Goal: Information Seeking & Learning: Learn about a topic

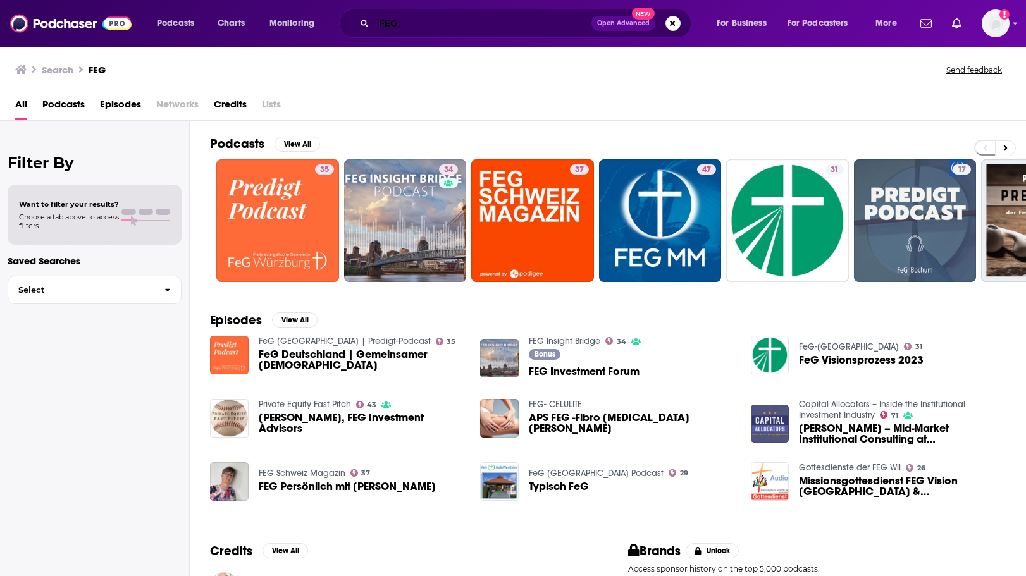
click at [393, 28] on input "FEG" at bounding box center [482, 23] width 217 height 20
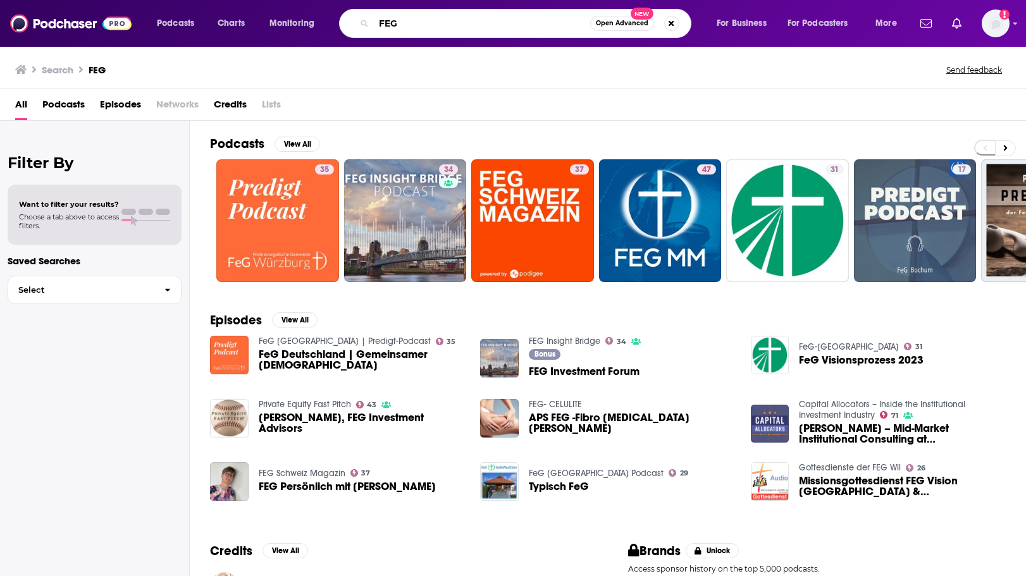
click at [393, 28] on input "FEG" at bounding box center [482, 23] width 216 height 20
type input "future u podcast"
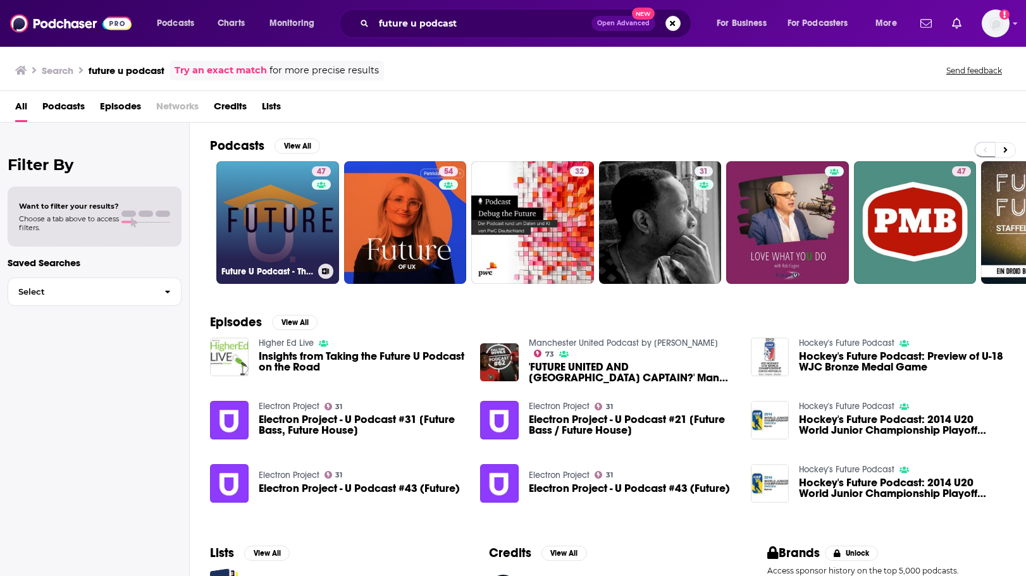
click at [300, 240] on link "47 Future U Podcast - The Pulse of Higher Ed" at bounding box center [277, 222] width 123 height 123
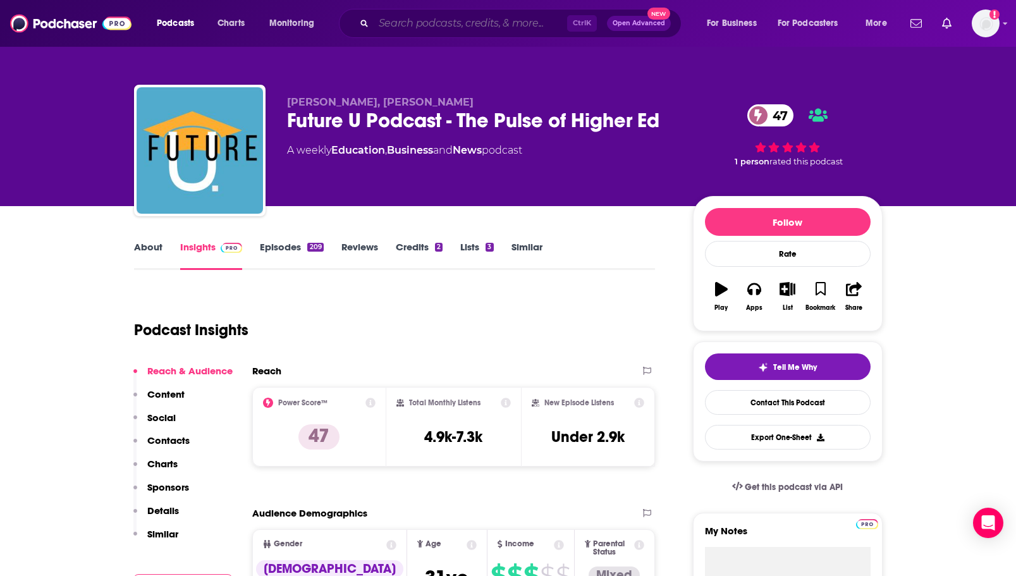
click at [402, 21] on input "Search podcasts, credits, & more..." at bounding box center [470, 23] width 193 height 20
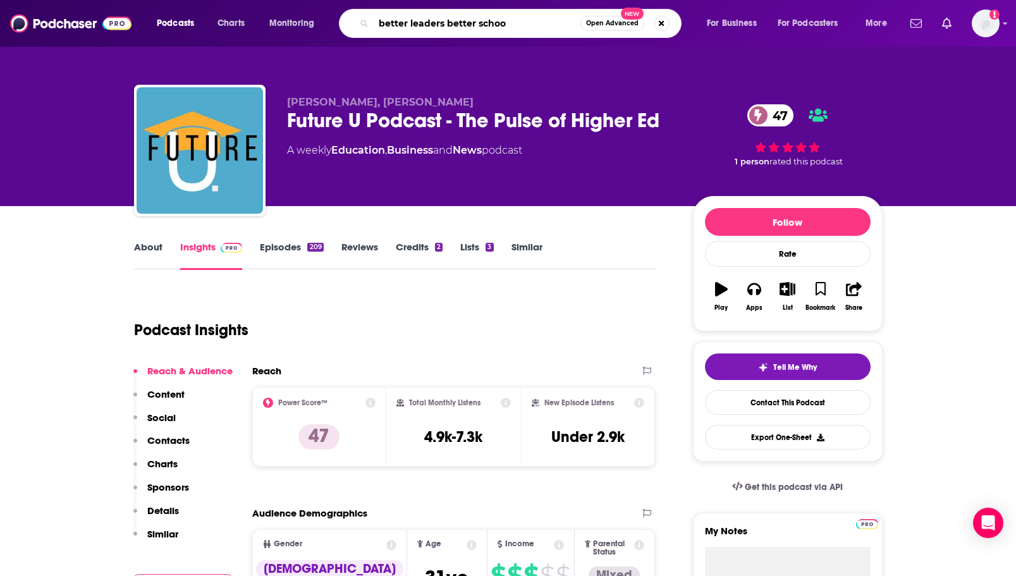
type input "better leaders better school"
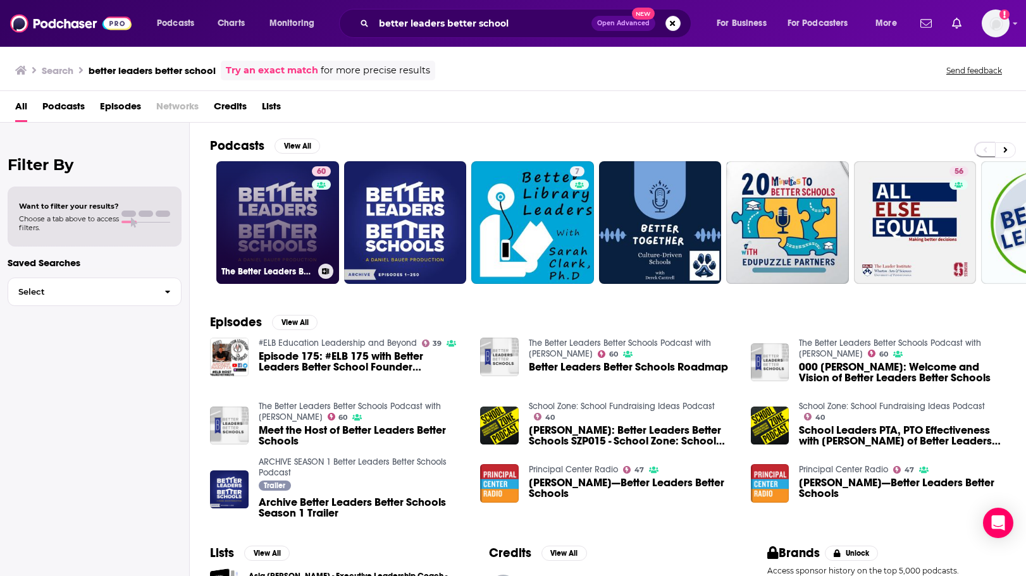
click at [265, 219] on link "60 The Better Leaders Better Schools Podcast with [PERSON_NAME]" at bounding box center [277, 222] width 123 height 123
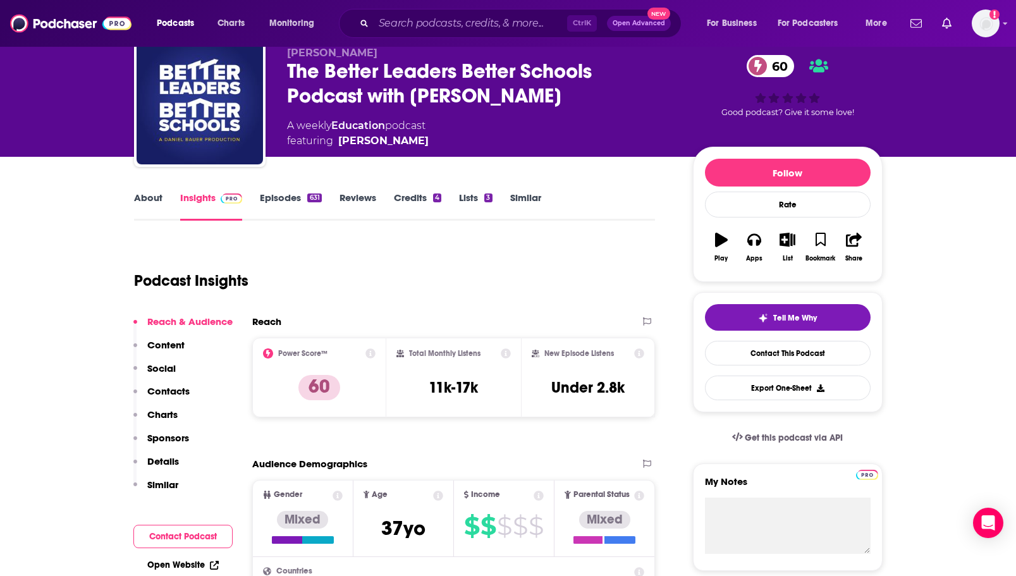
scroll to position [126, 0]
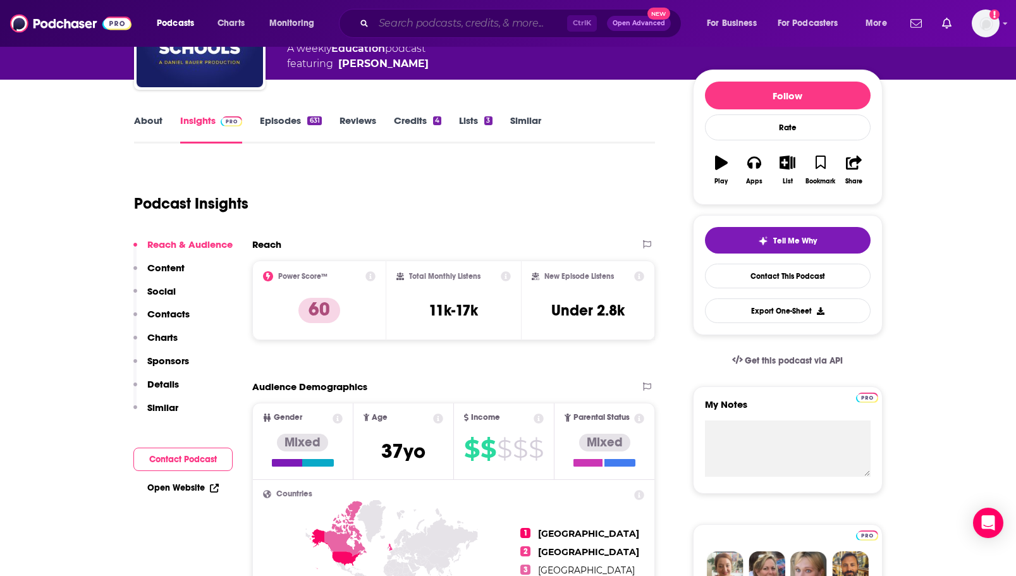
click at [418, 19] on input "Search podcasts, credits, & more..." at bounding box center [470, 23] width 193 height 20
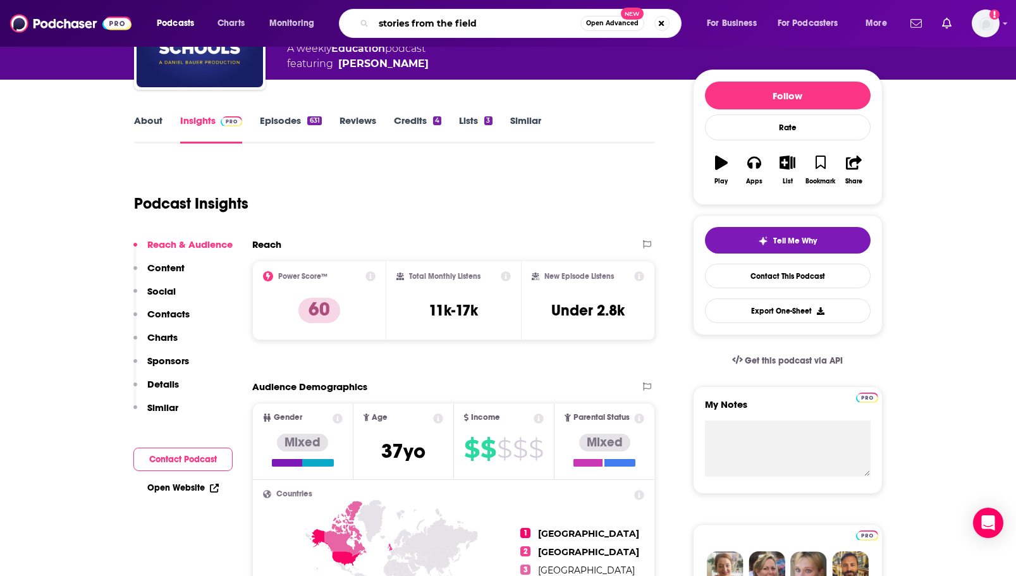
type input "stories from the field"
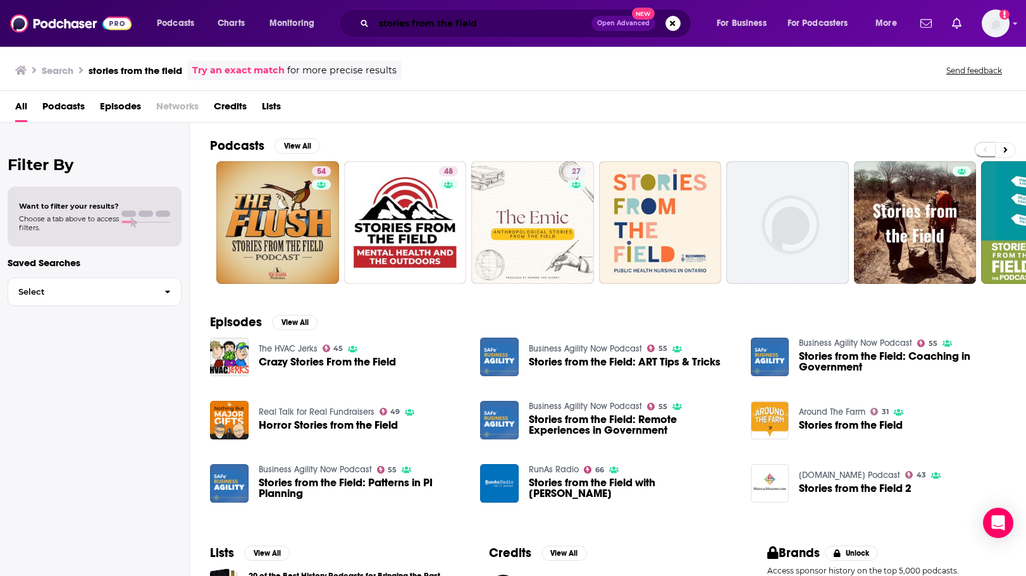
click at [505, 20] on input "stories from the field" at bounding box center [482, 23] width 217 height 20
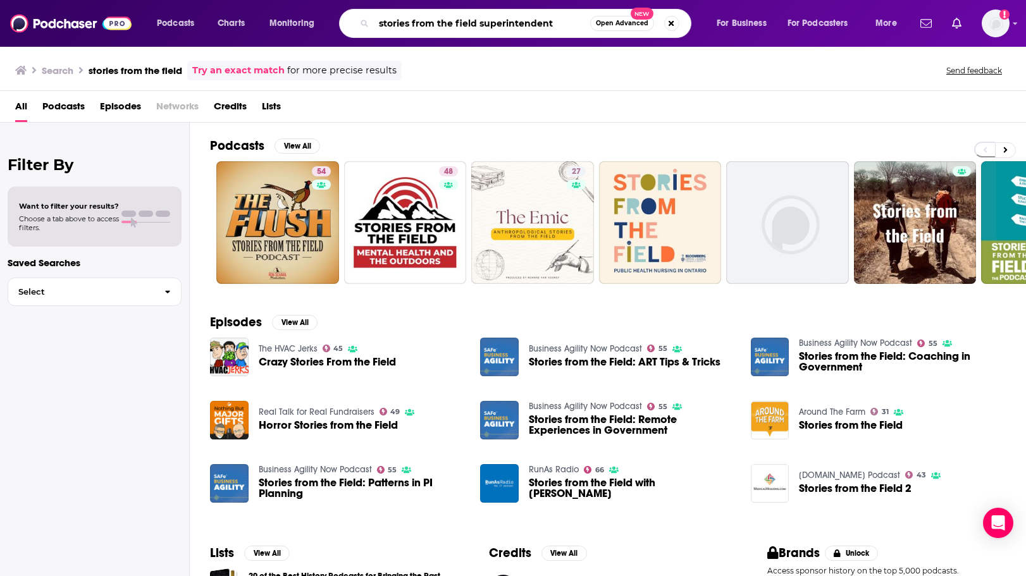
type input "stories from the field superintendent"
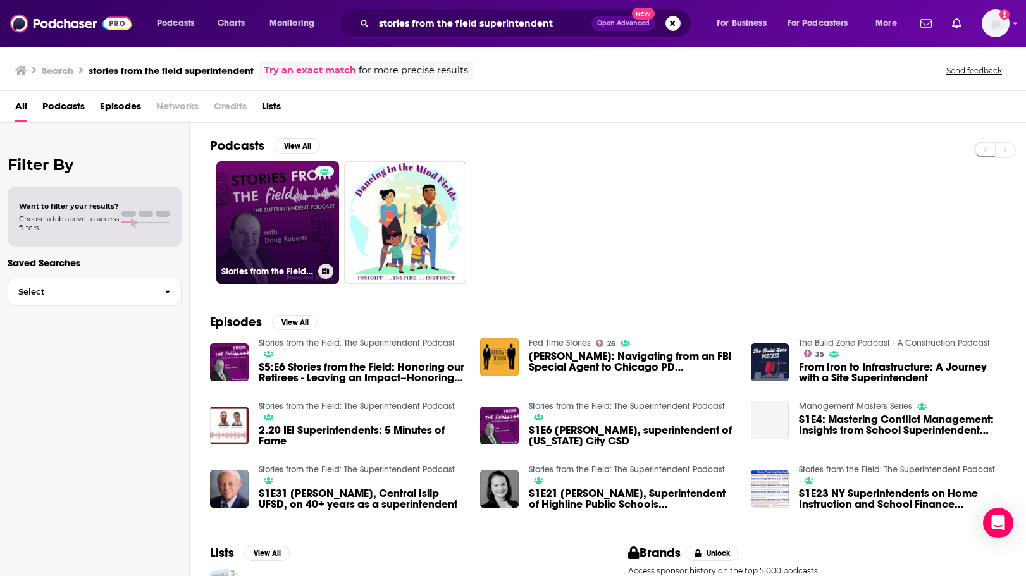
click at [254, 231] on link "Stories from the Field: The Superintendent Podcast" at bounding box center [277, 222] width 123 height 123
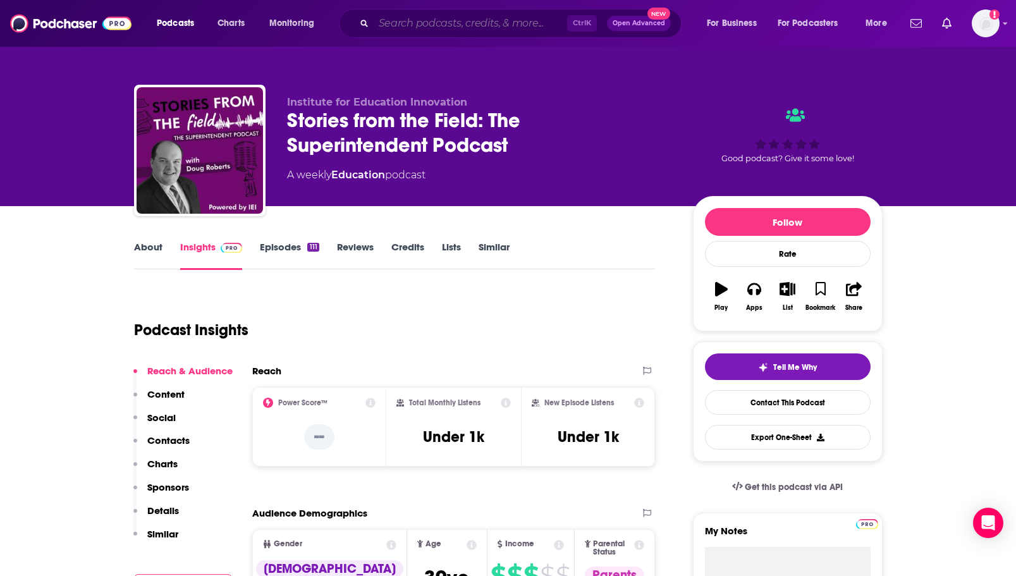
click at [465, 13] on input "Search podcasts, credits, & more..." at bounding box center [470, 23] width 193 height 20
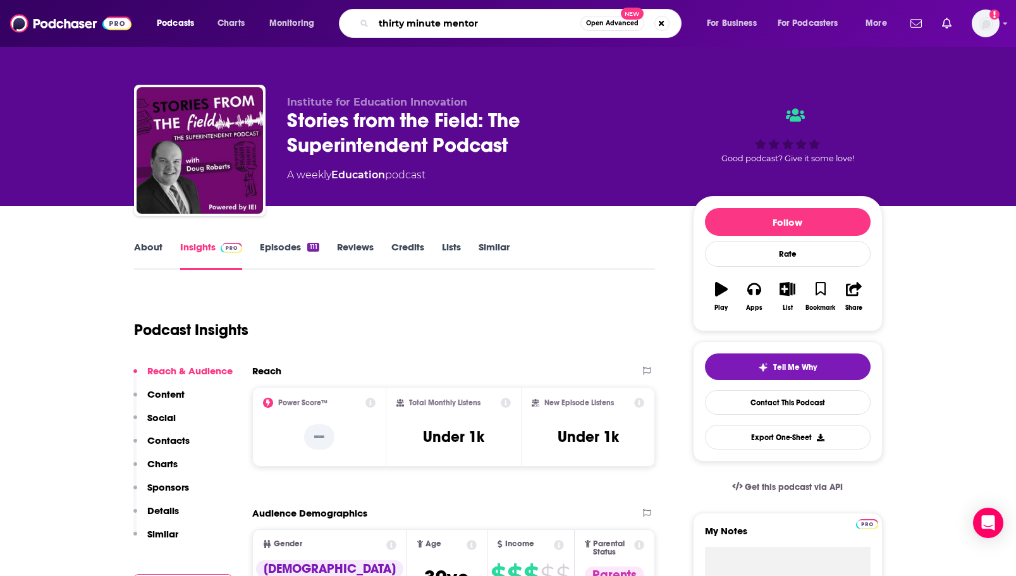
type input "thirty minute mentors"
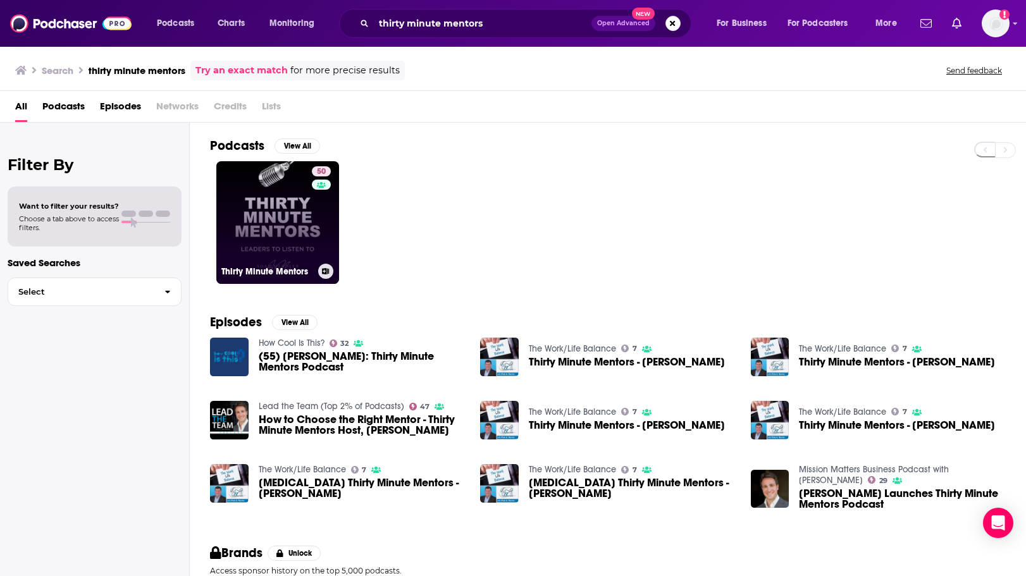
click at [247, 224] on link "50 Thirty Minute Mentors" at bounding box center [277, 222] width 123 height 123
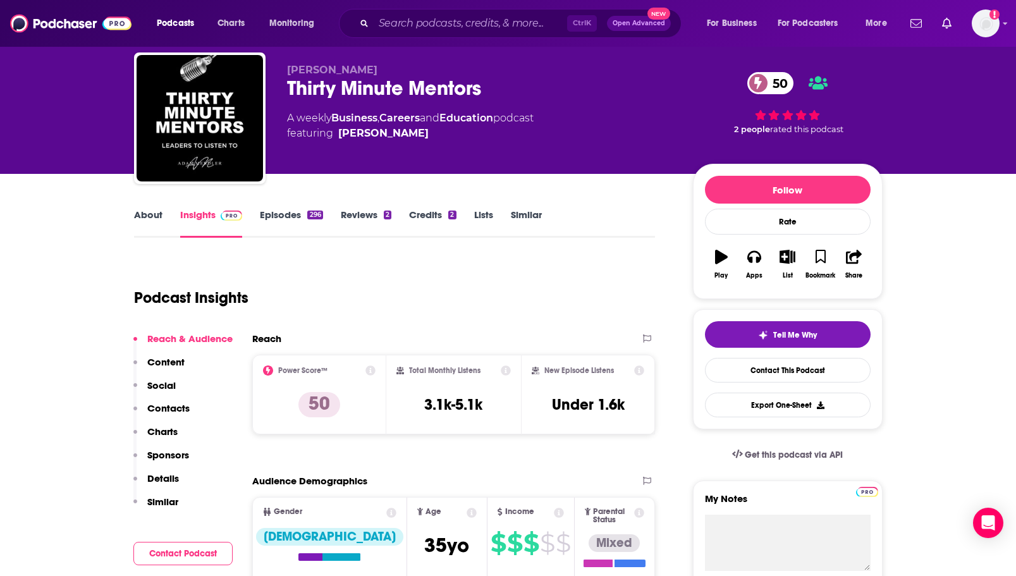
scroll to position [63, 0]
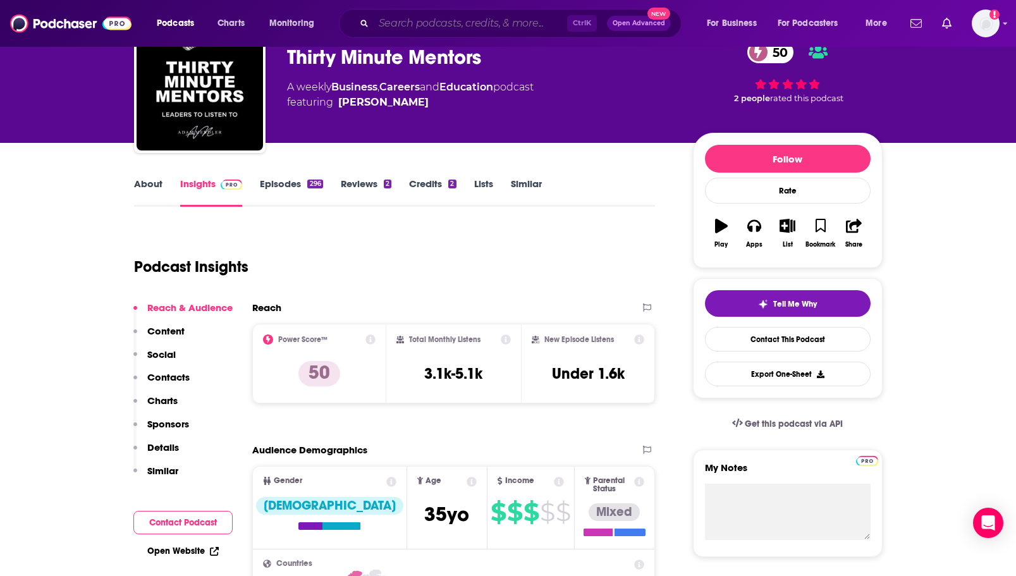
click at [469, 27] on input "Search podcasts, credits, & more..." at bounding box center [470, 23] width 193 height 20
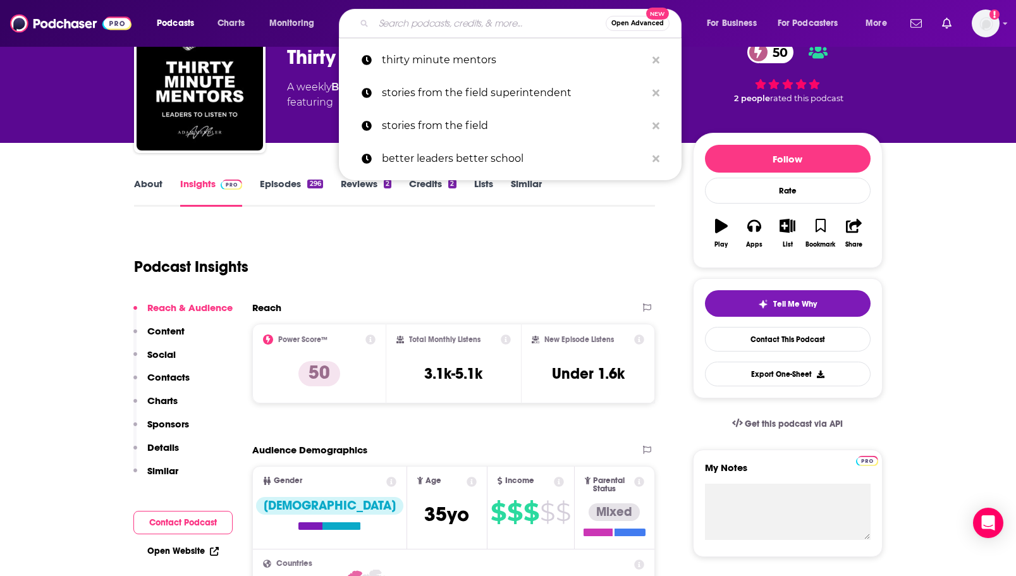
paste input "- 10 minute teacher"
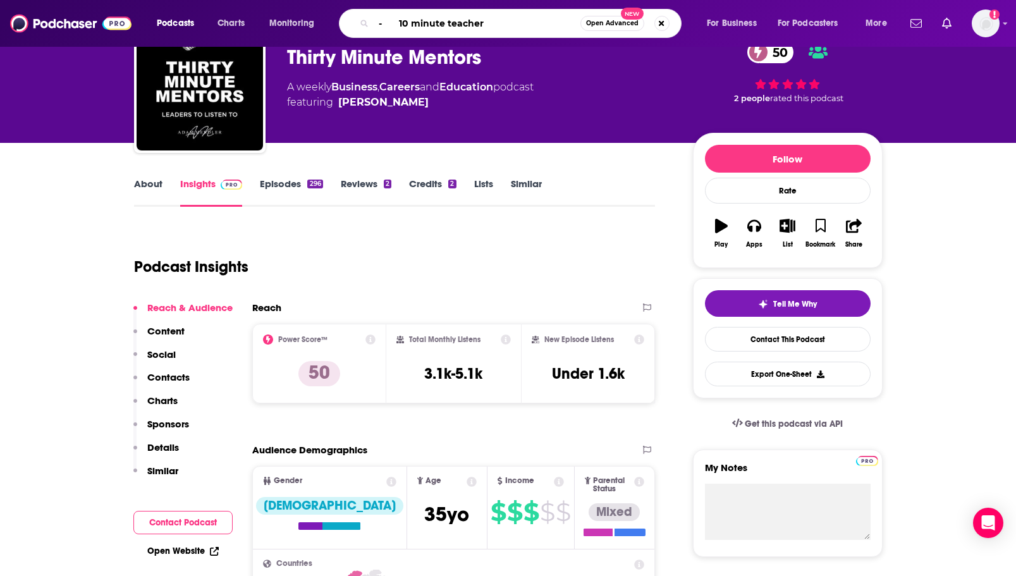
type input "- 10 minute teacher"
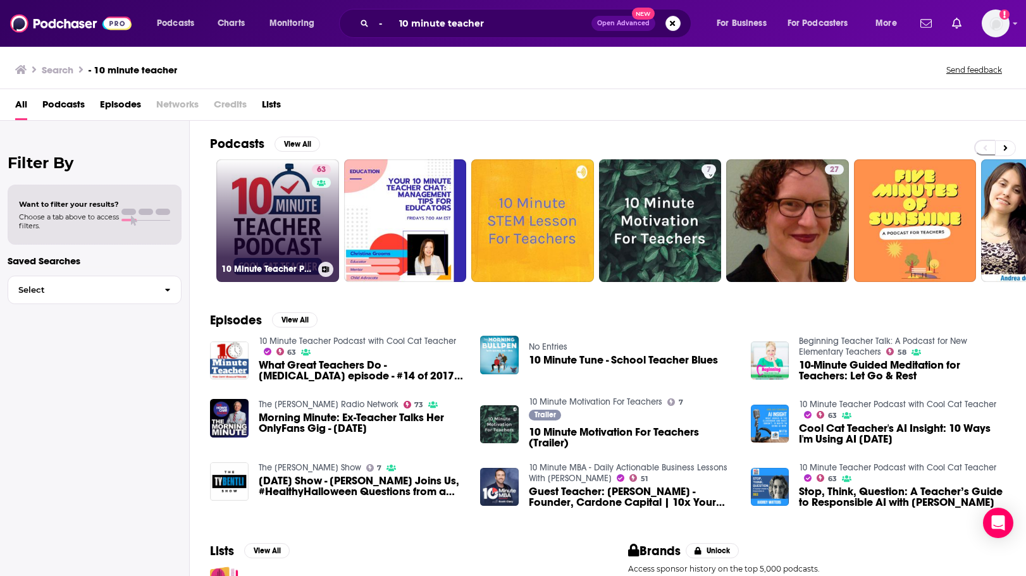
click at [288, 226] on link "63 10 Minute Teacher Podcast with Cool Cat Teacher" at bounding box center [277, 220] width 123 height 123
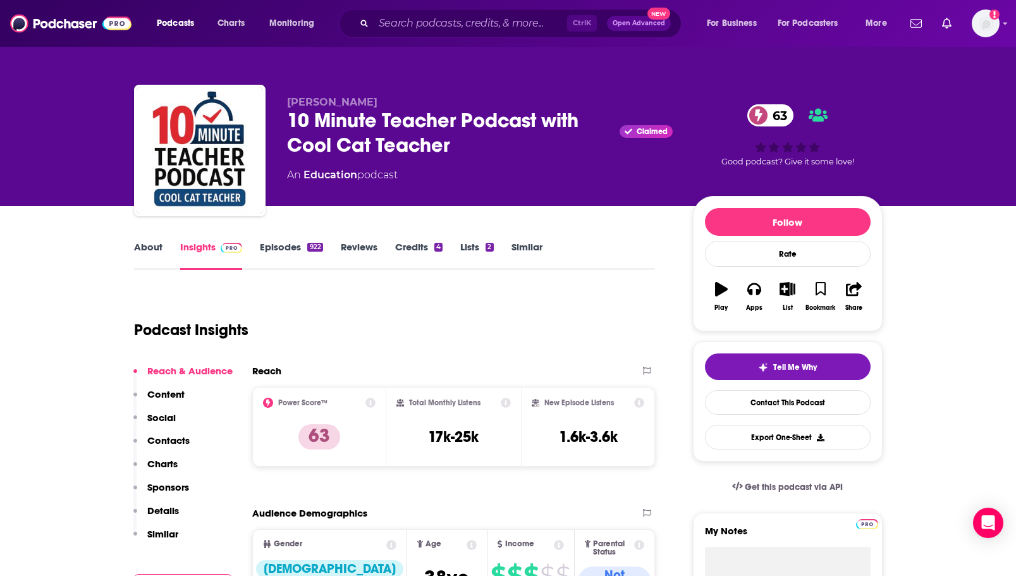
scroll to position [63, 0]
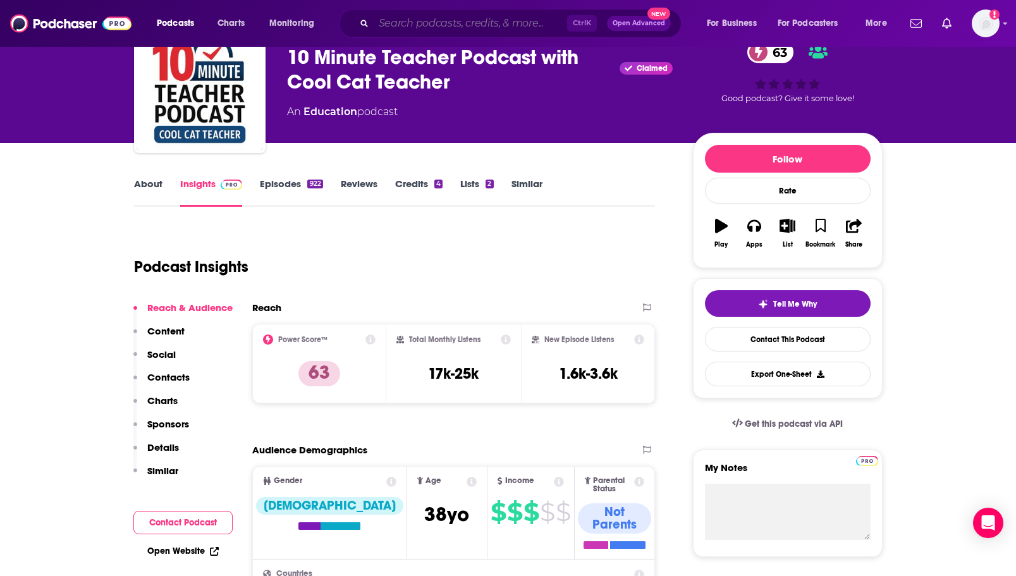
click at [410, 18] on input "Search podcasts, credits, & more..." at bounding box center [470, 23] width 193 height 20
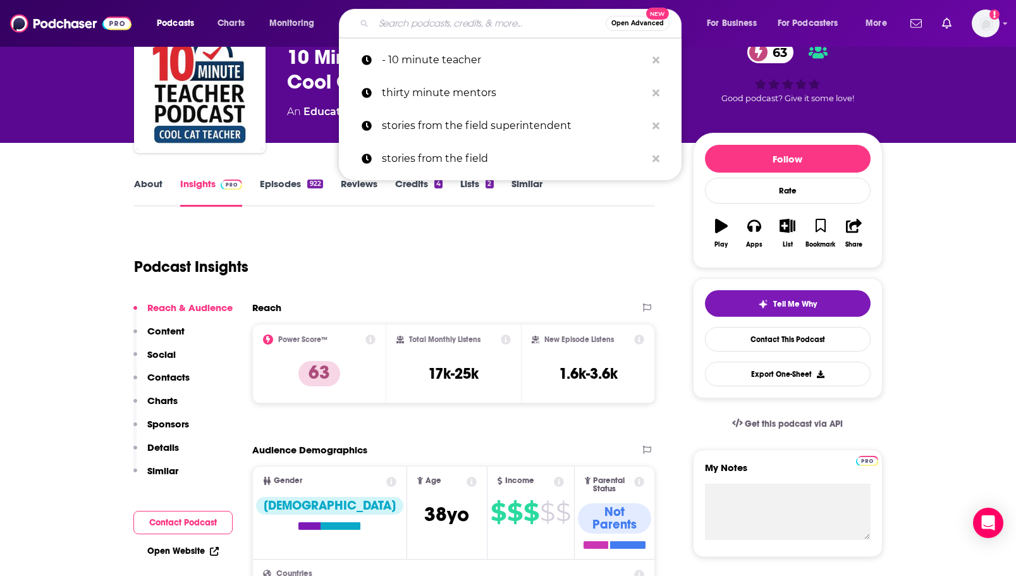
paste input "- Intentional classroom"
type input "- Intentional classroom"
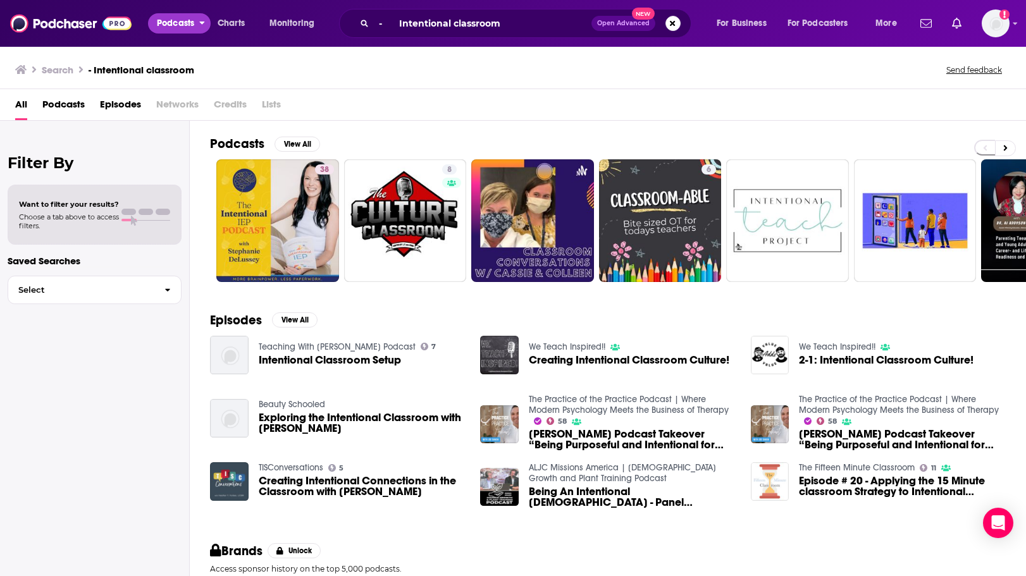
click at [180, 27] on span "Podcasts" at bounding box center [175, 24] width 37 height 18
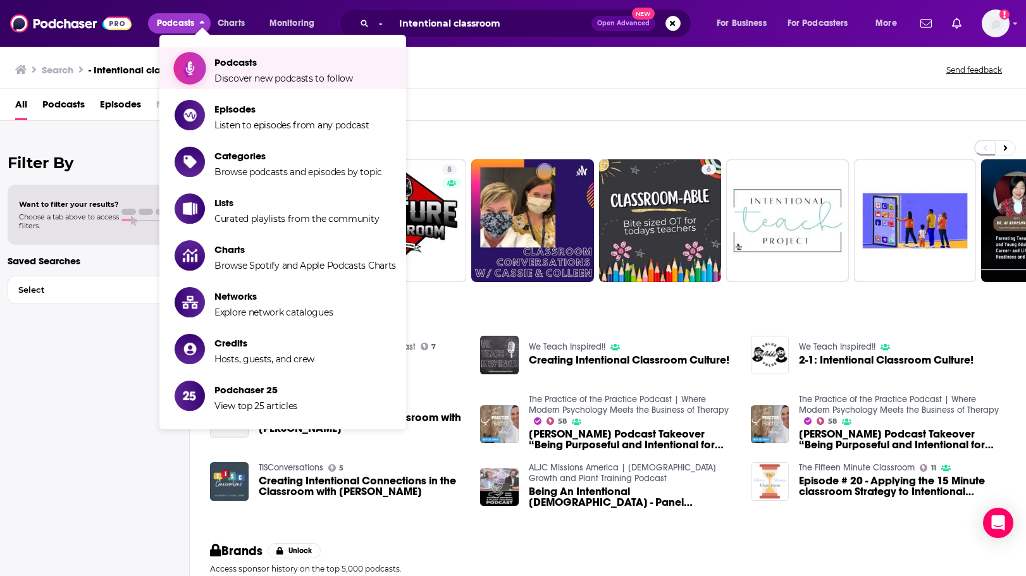
click at [252, 65] on span "Podcasts" at bounding box center [283, 62] width 138 height 12
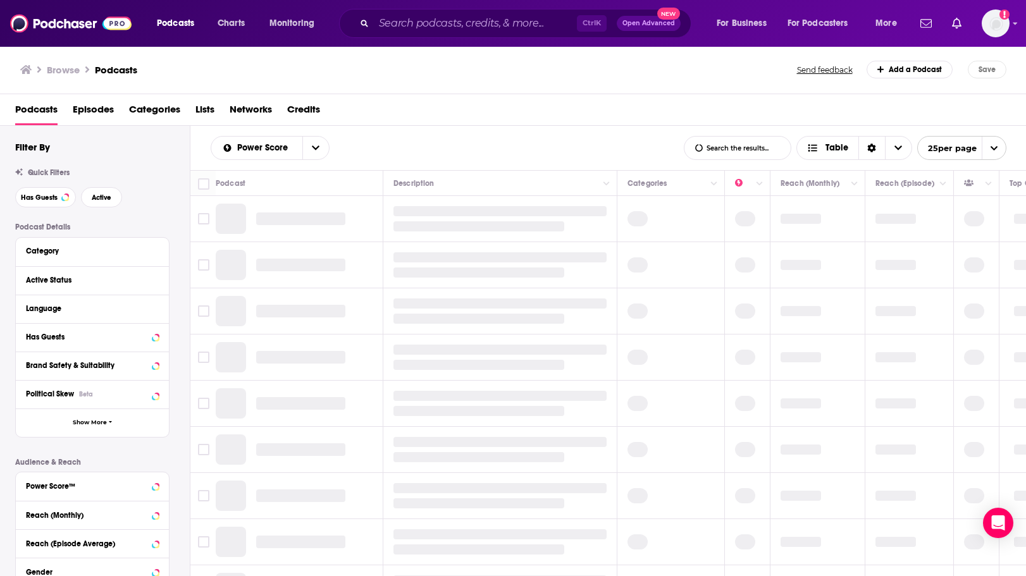
click at [156, 105] on span "Categories" at bounding box center [154, 112] width 51 height 26
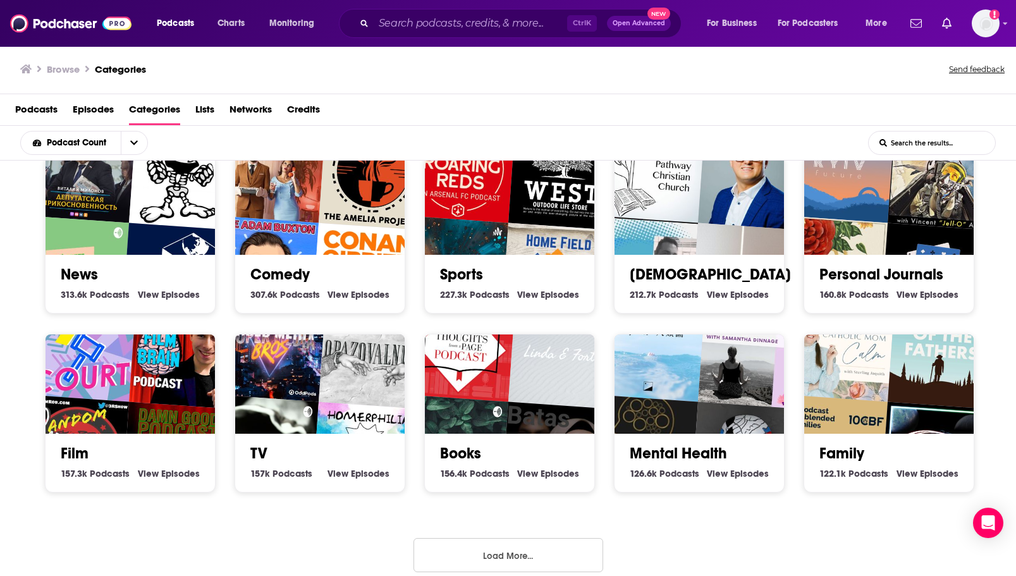
scroll to position [393, 0]
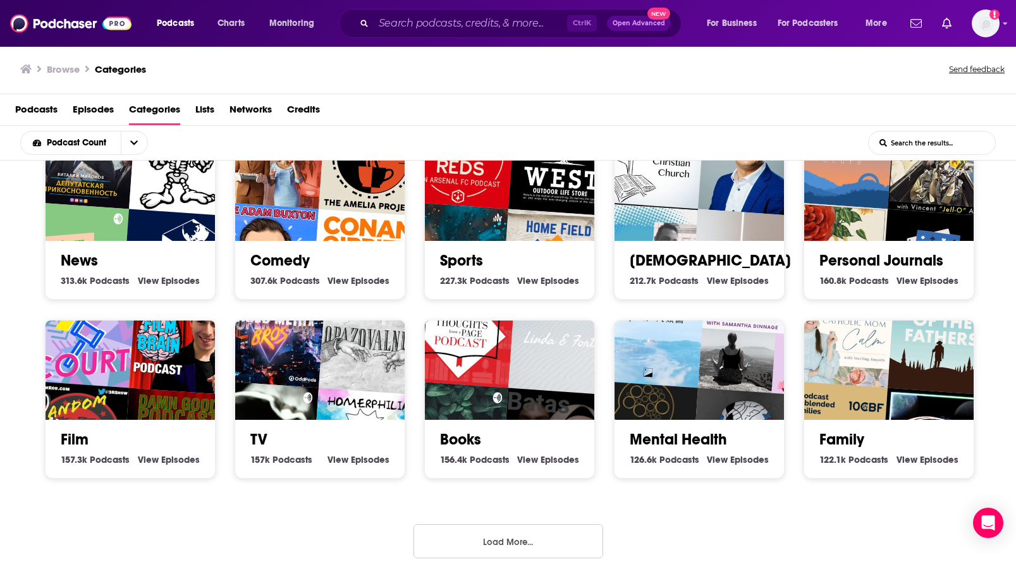
click at [495, 533] on button "Load More..." at bounding box center [508, 541] width 190 height 34
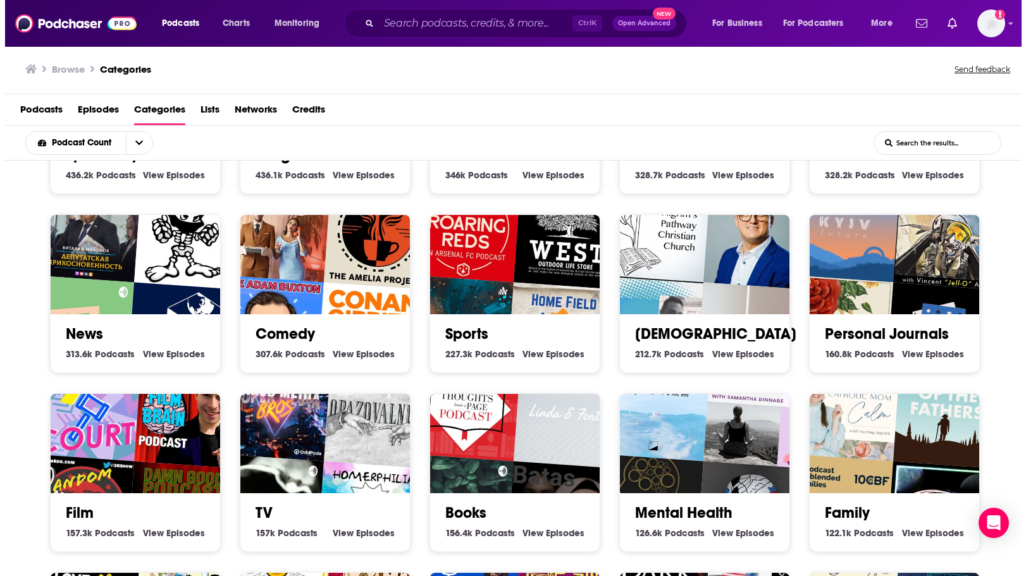
scroll to position [204, 0]
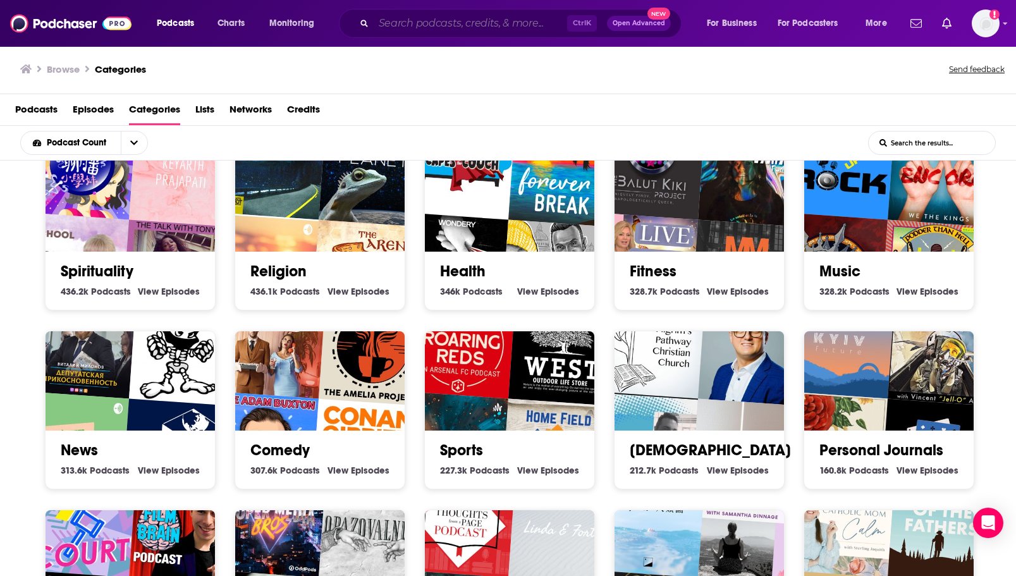
click at [424, 32] on input "Search podcasts, credits, & more..." at bounding box center [470, 23] width 193 height 20
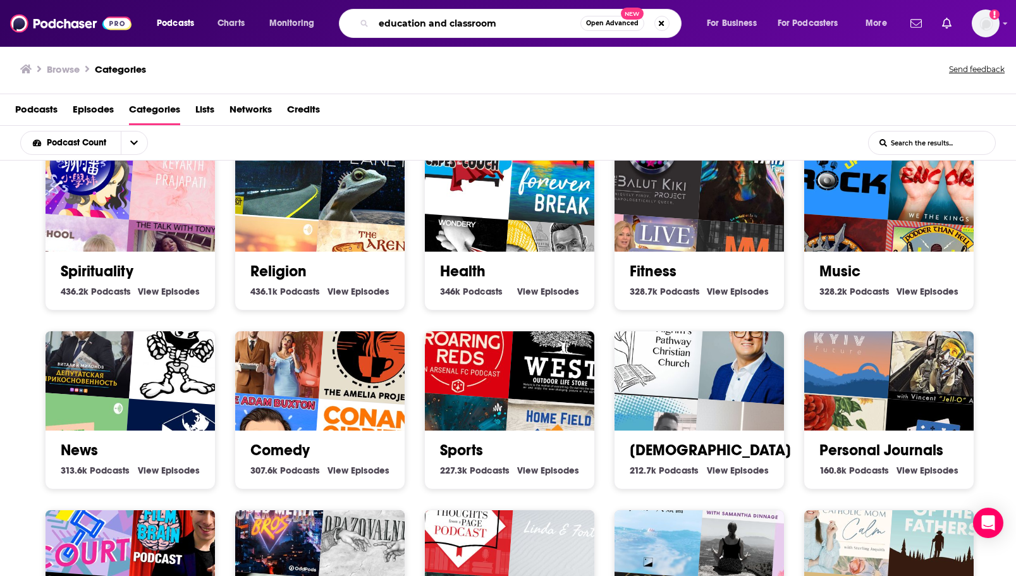
type input "education and classroom"
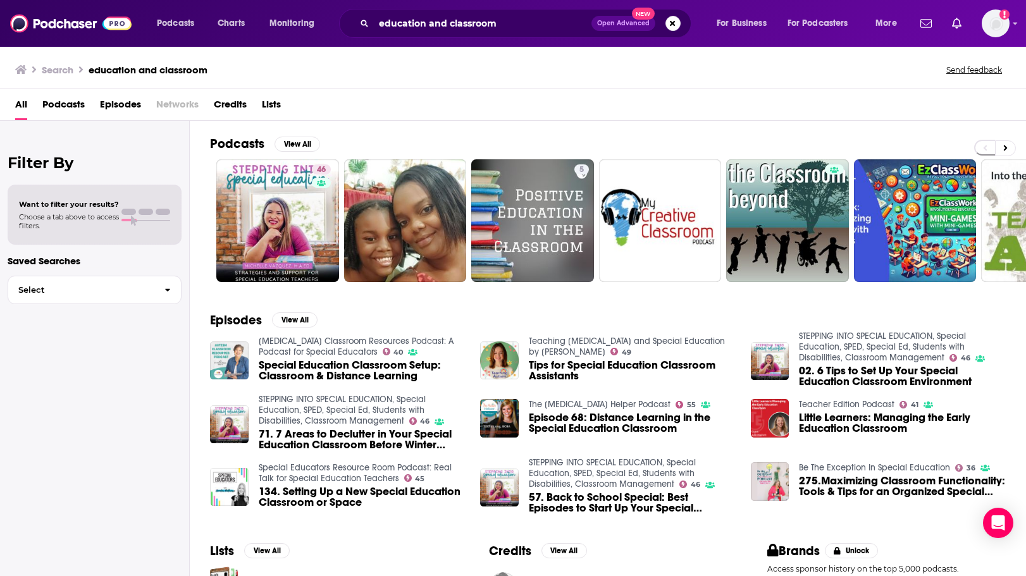
click at [73, 106] on span "Podcasts" at bounding box center [63, 107] width 42 height 26
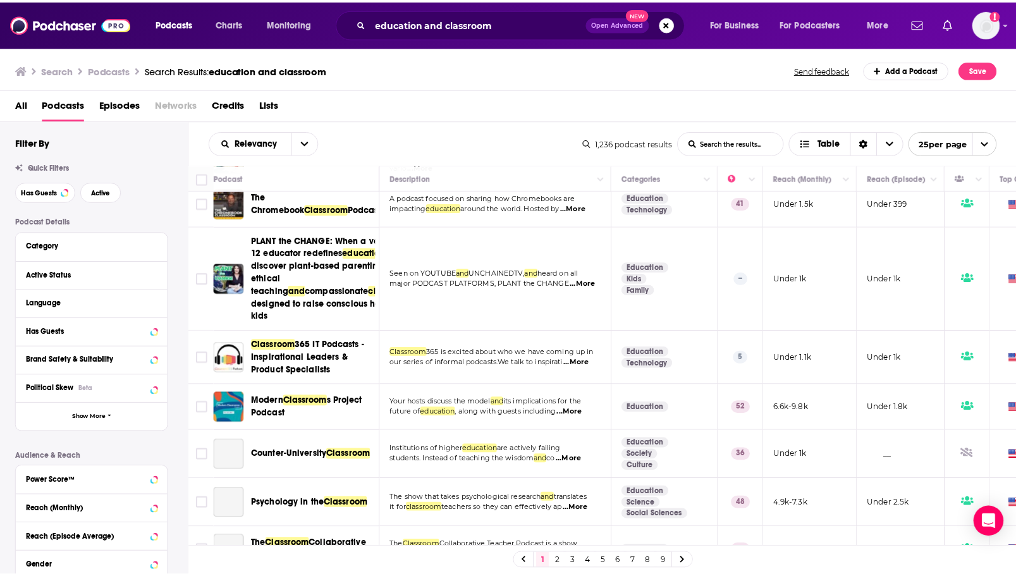
scroll to position [885, 0]
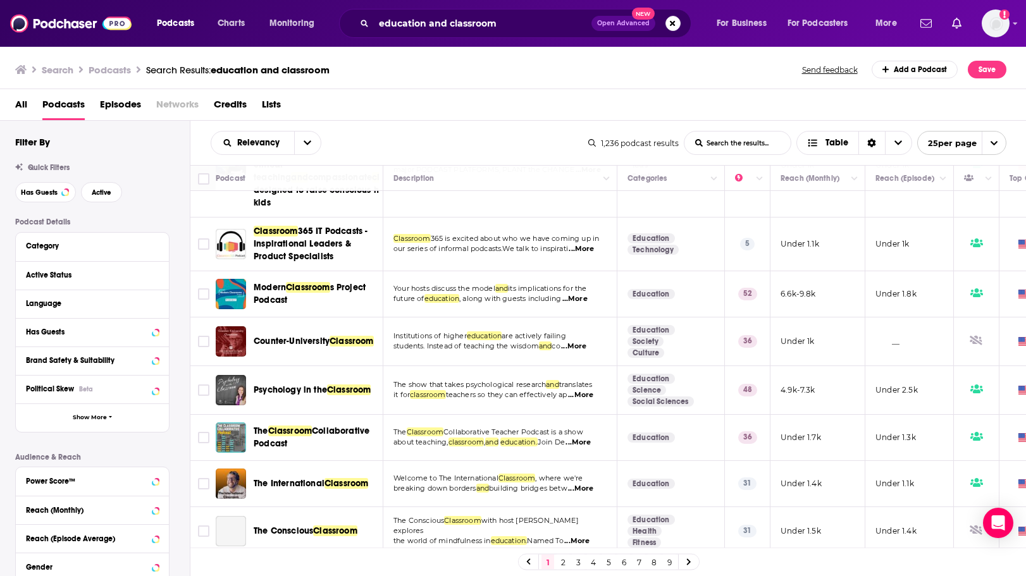
click at [582, 304] on span "...More" at bounding box center [574, 299] width 25 height 10
click at [295, 293] on span "Classroom" at bounding box center [308, 287] width 44 height 11
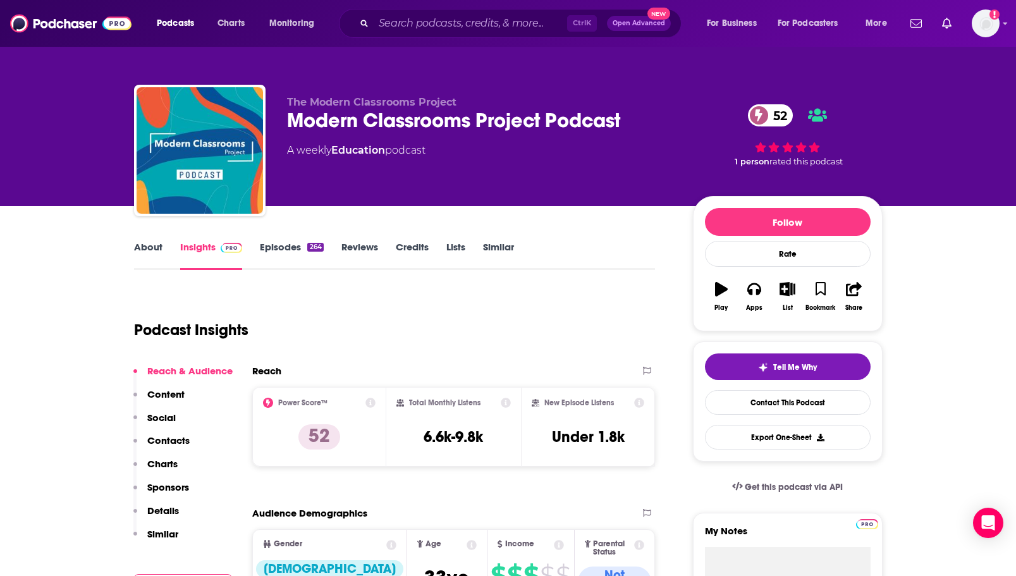
click at [285, 259] on link "Episodes 264" at bounding box center [291, 255] width 63 height 29
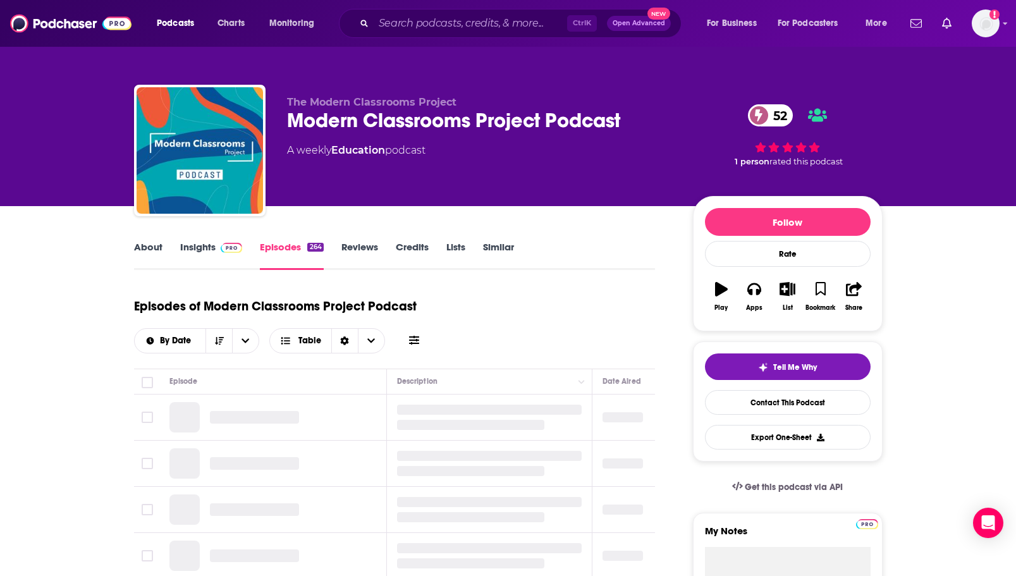
scroll to position [63, 0]
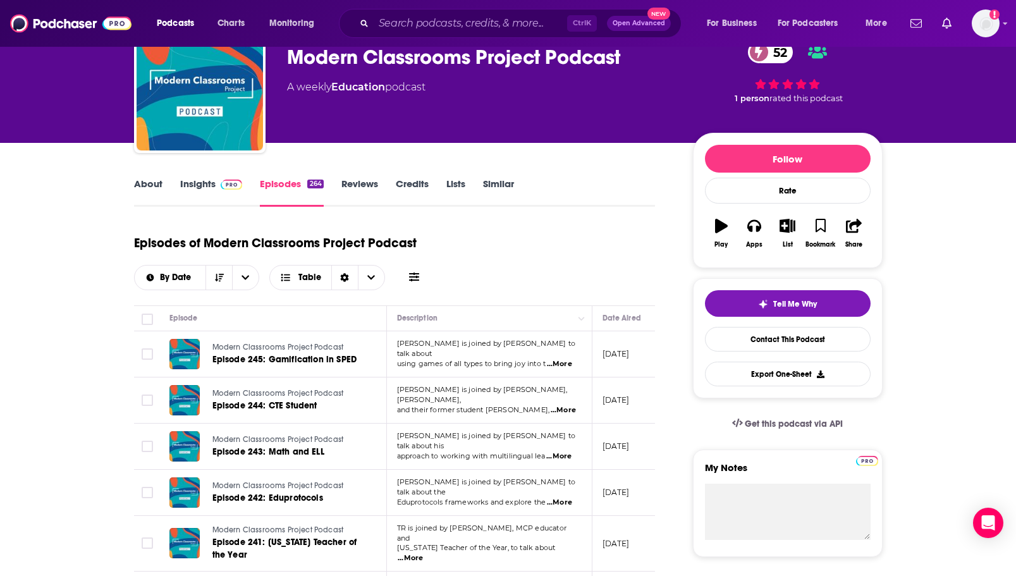
click at [152, 195] on link "About" at bounding box center [148, 192] width 28 height 29
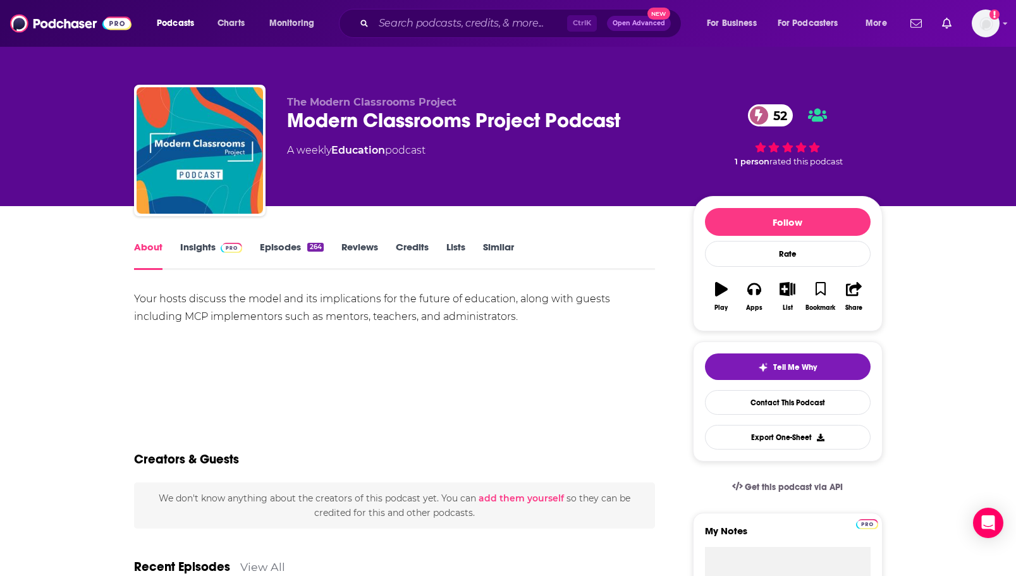
click at [199, 250] on link "Insights" at bounding box center [211, 255] width 63 height 29
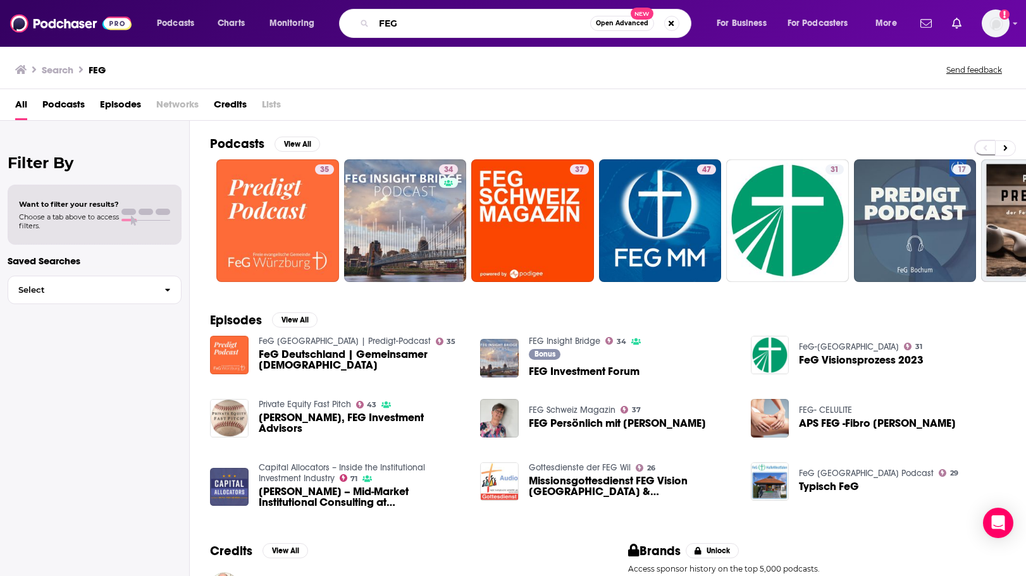
click at [401, 30] on input "FEG" at bounding box center [482, 23] width 216 height 20
click at [393, 30] on input "FEG" at bounding box center [482, 23] width 216 height 20
click at [393, 29] on input "FEG" at bounding box center [482, 23] width 216 height 20
type input "future u podcast"
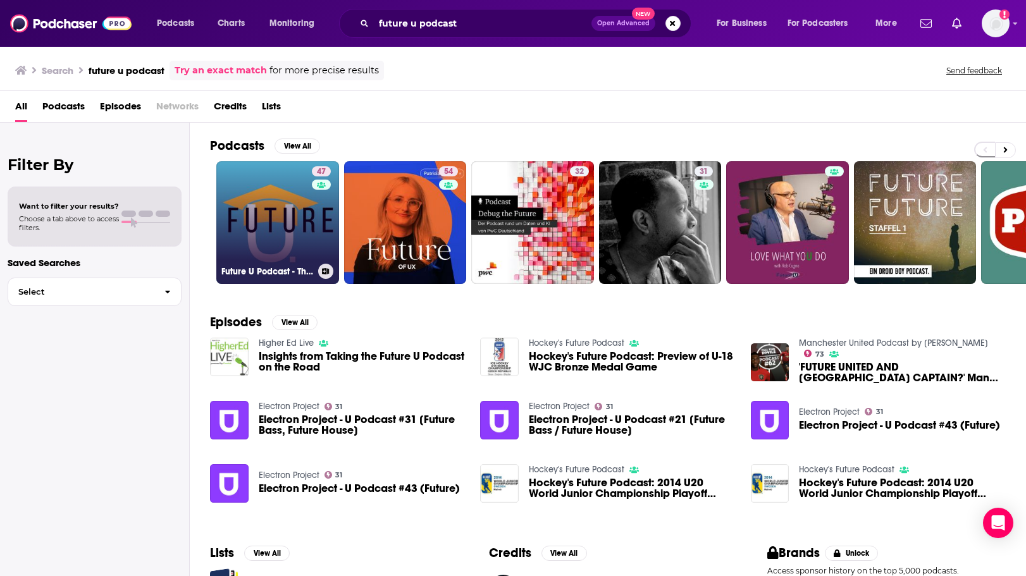
click at [283, 233] on link "47 Future U Podcast - The Pulse of Higher Ed" at bounding box center [277, 222] width 123 height 123
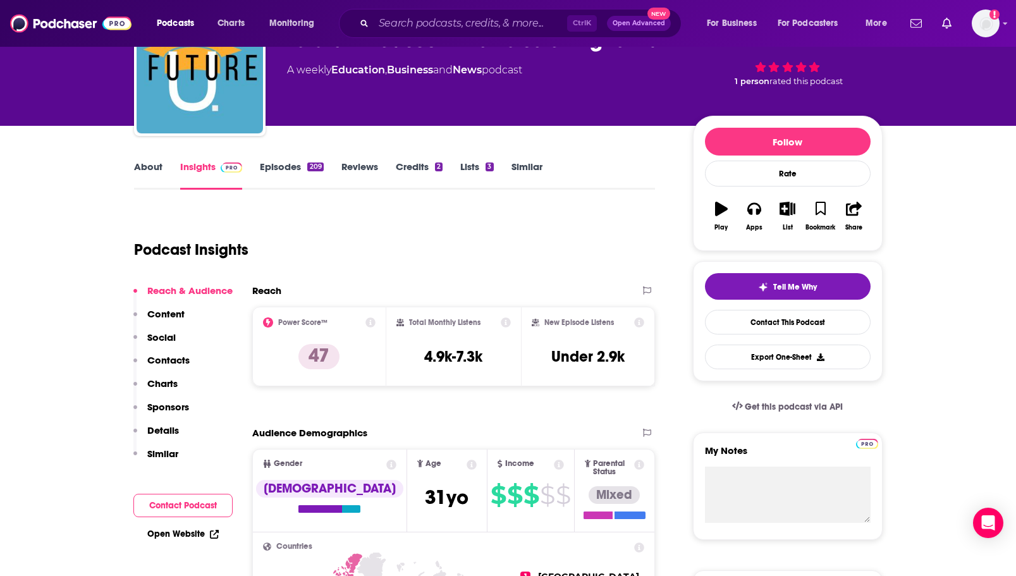
scroll to position [190, 0]
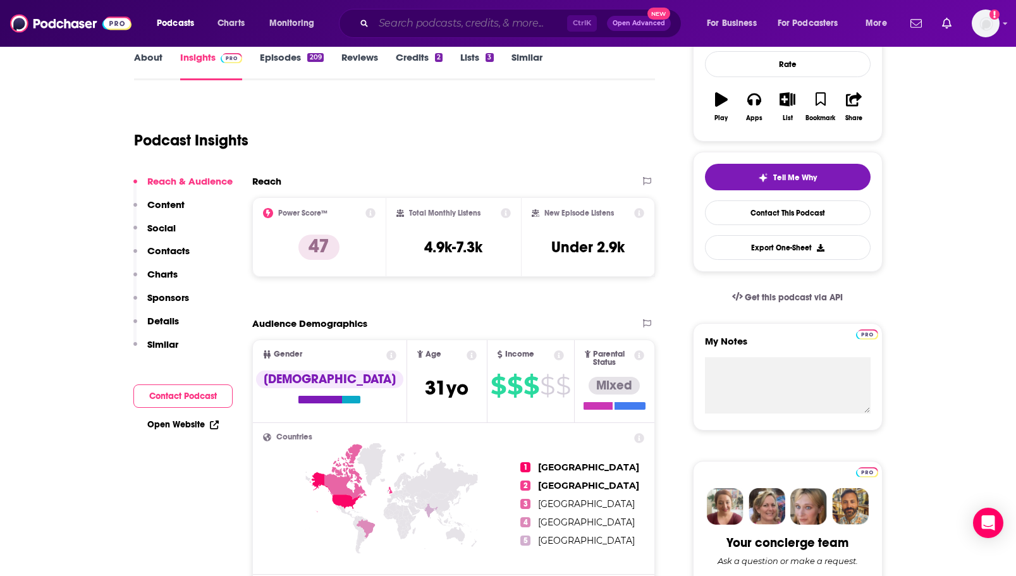
click at [408, 16] on input "Search podcasts, credits, & more..." at bounding box center [470, 23] width 193 height 20
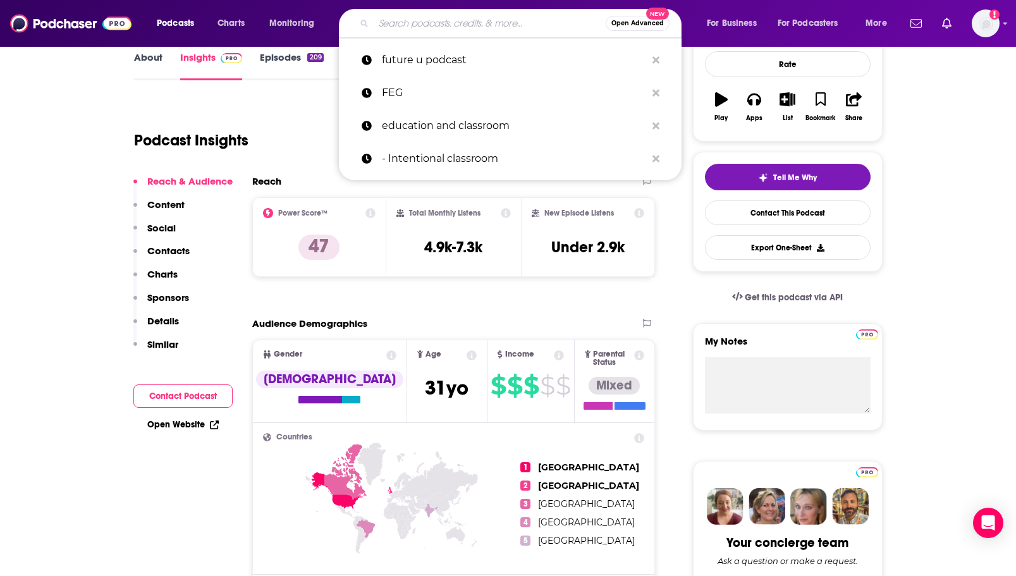
type input "r"
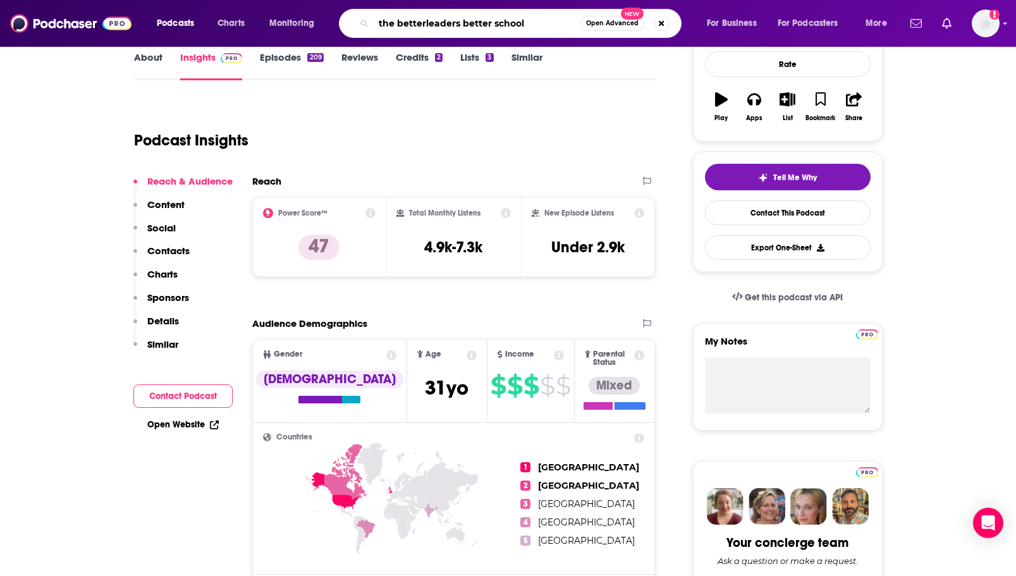
type input "the betterleaders better schools"
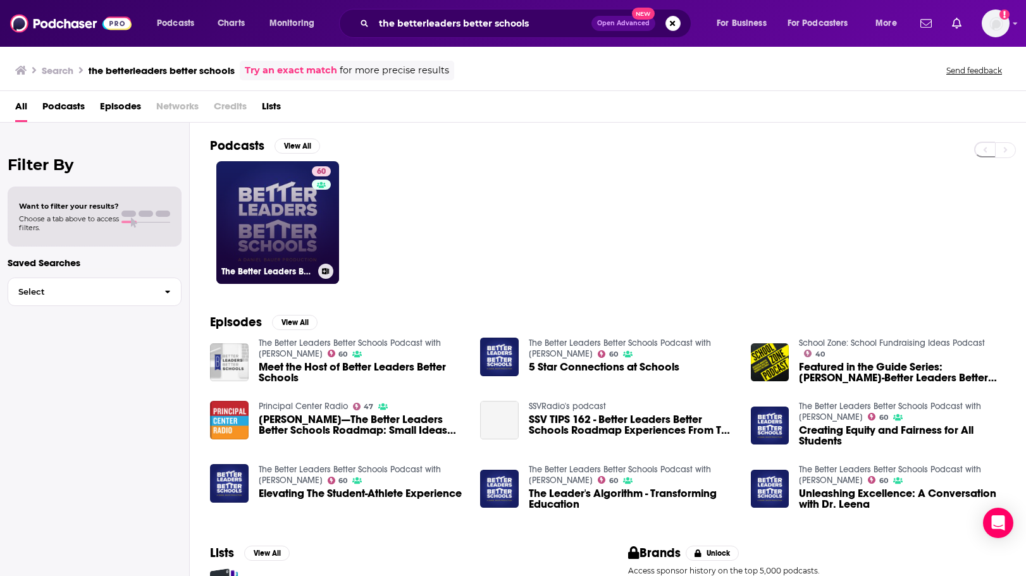
click at [286, 236] on link "60 The Better Leaders Better Schools Podcast with [PERSON_NAME]" at bounding box center [277, 222] width 123 height 123
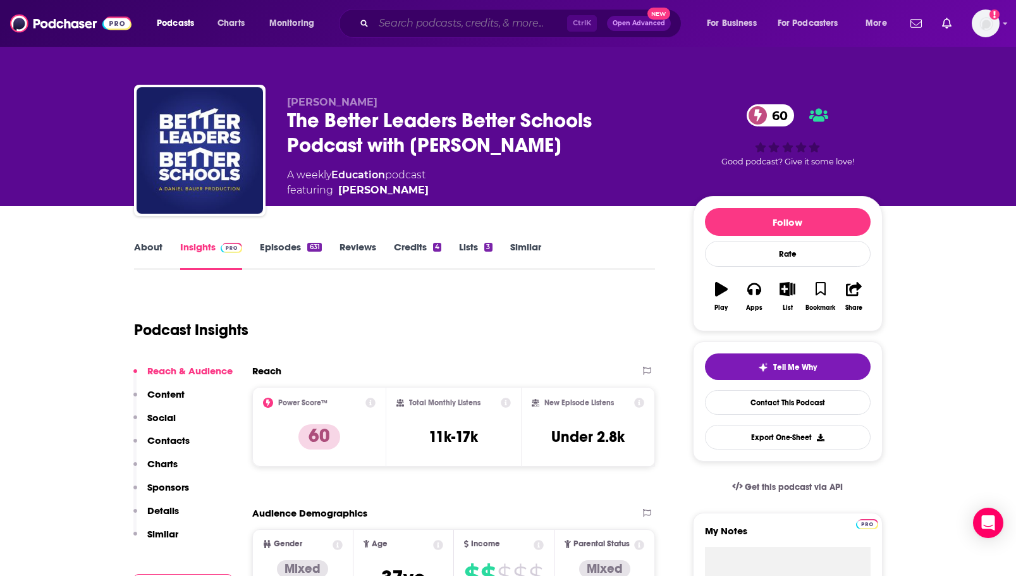
click at [413, 22] on input "Search podcasts, credits, & more..." at bounding box center [470, 23] width 193 height 20
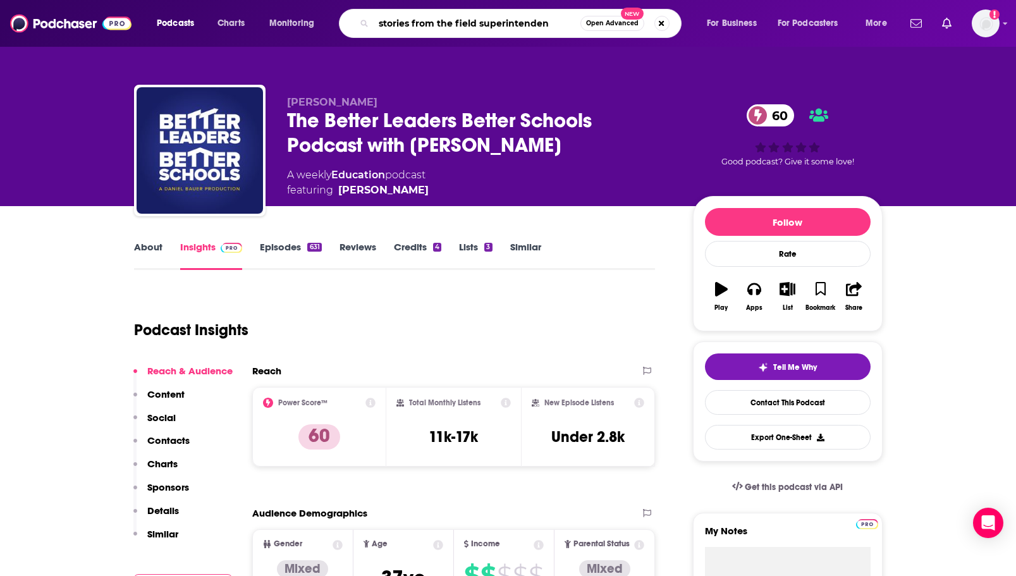
type input "stories from the field superintendent"
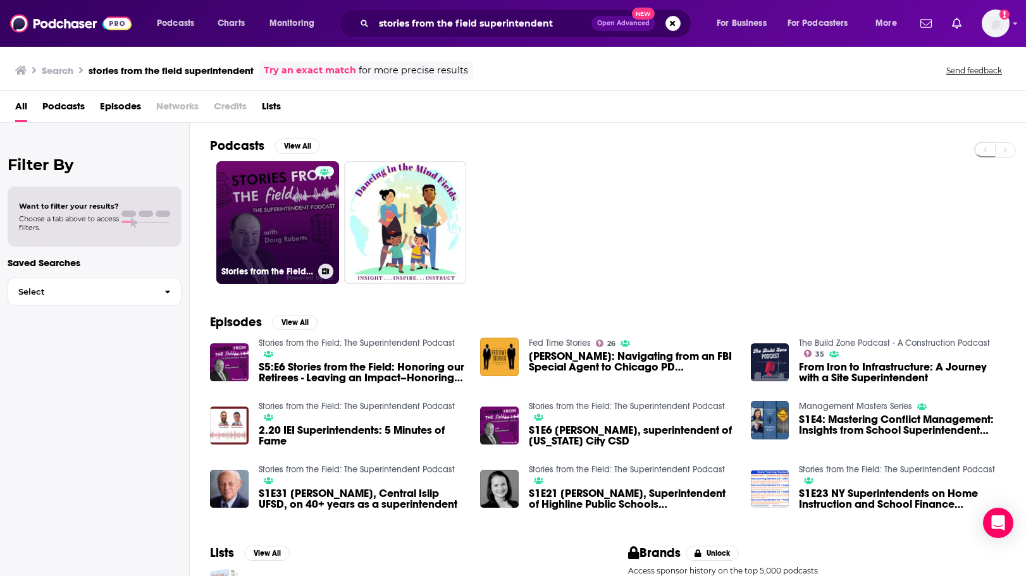
click at [279, 220] on link "Stories from the Field: The Superintendent Podcast" at bounding box center [277, 222] width 123 height 123
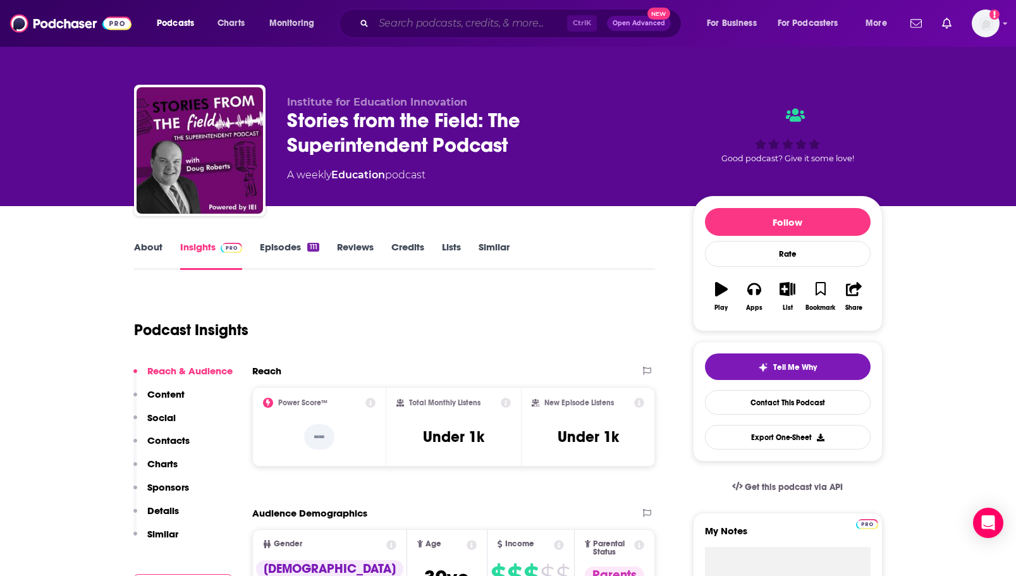
click at [420, 21] on input "Search podcasts, credits, & more..." at bounding box center [470, 23] width 193 height 20
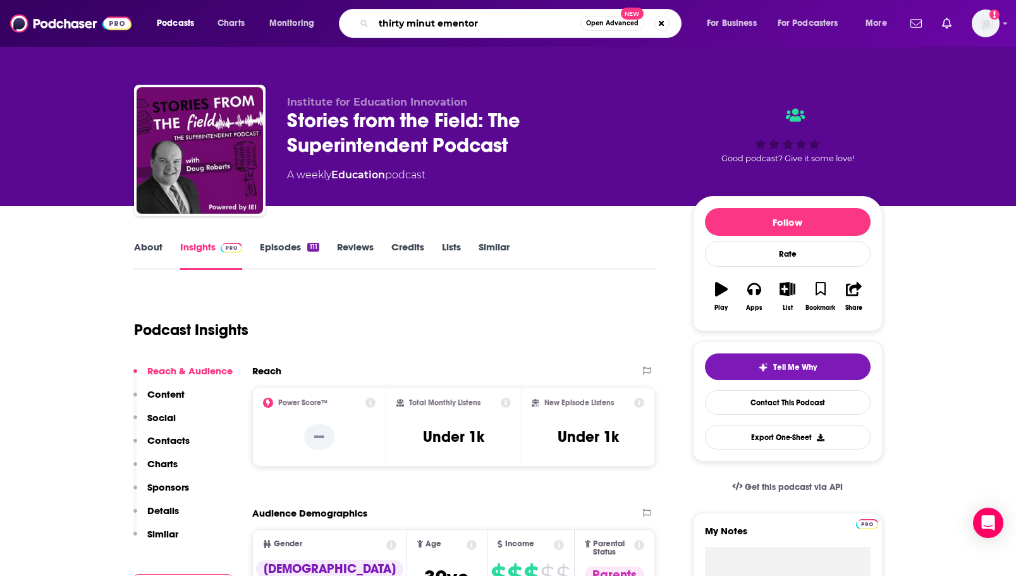
type input "thirty minut ementors"
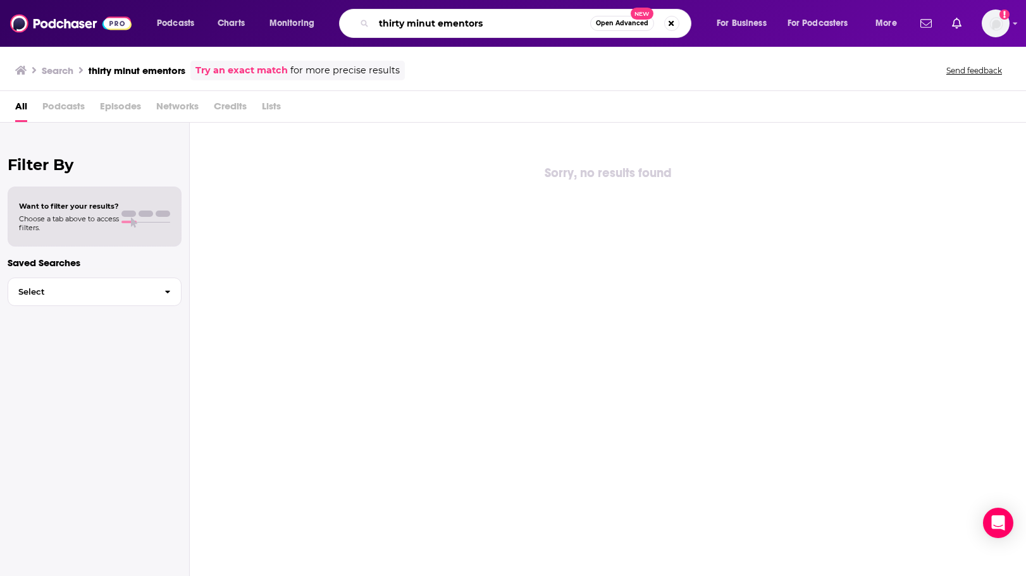
click at [441, 18] on input "thirty minut ementors" at bounding box center [482, 23] width 216 height 20
click at [446, 21] on input "thirty minut ementors" at bounding box center [482, 23] width 216 height 20
type input "thirty minute mentors"
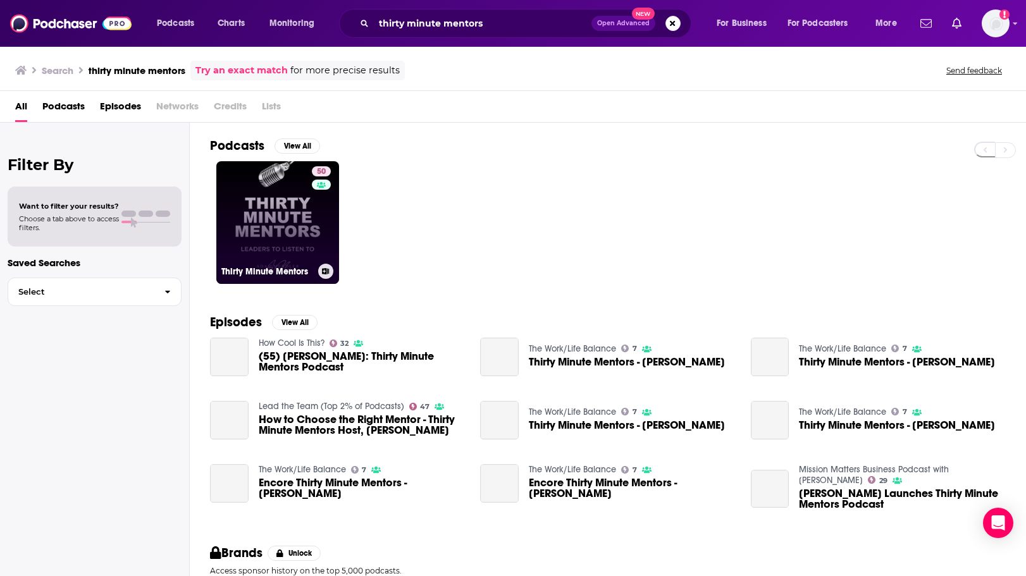
click at [269, 220] on link "50 Thirty Minute Mentors" at bounding box center [277, 222] width 123 height 123
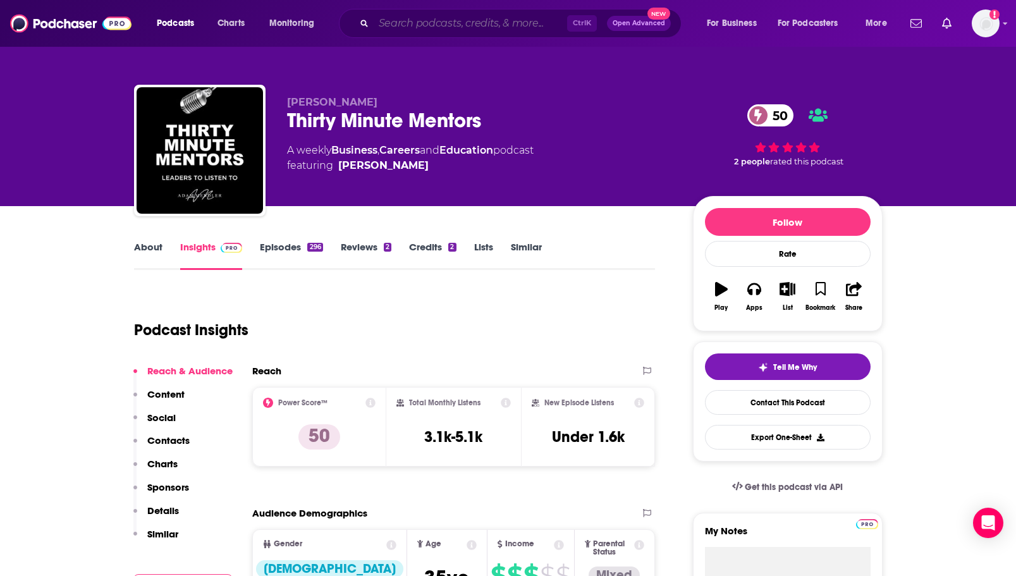
click at [469, 26] on input "Search podcasts, credits, & more..." at bounding box center [470, 23] width 193 height 20
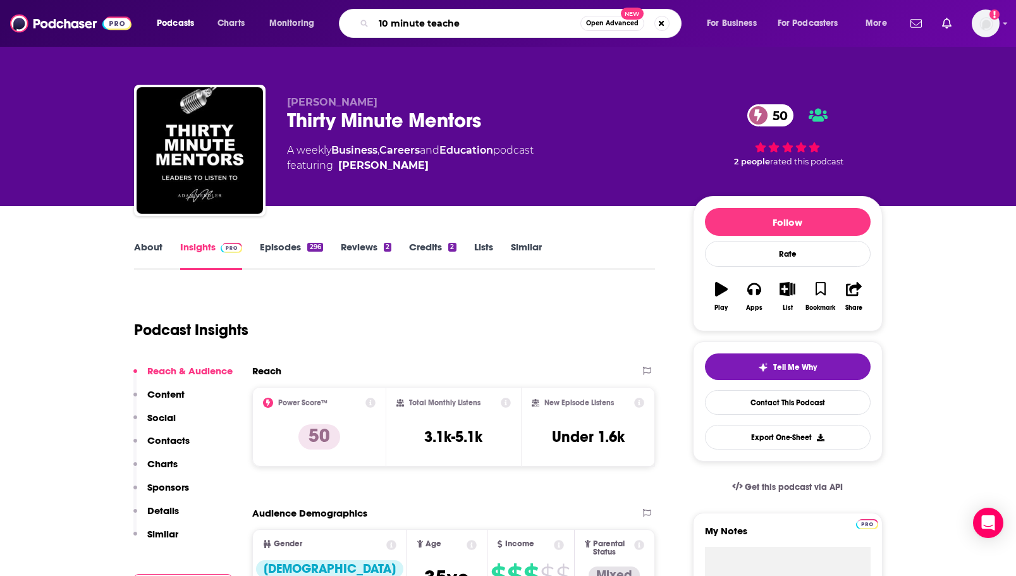
type input "10 minute teacher"
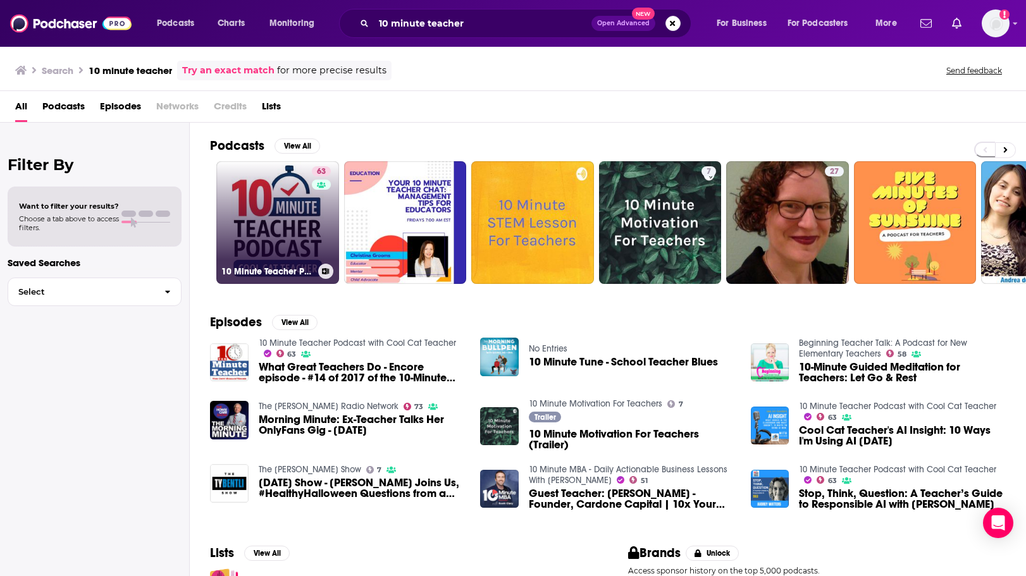
click at [255, 207] on link "63 10 Minute Teacher Podcast with Cool Cat Teacher" at bounding box center [277, 222] width 123 height 123
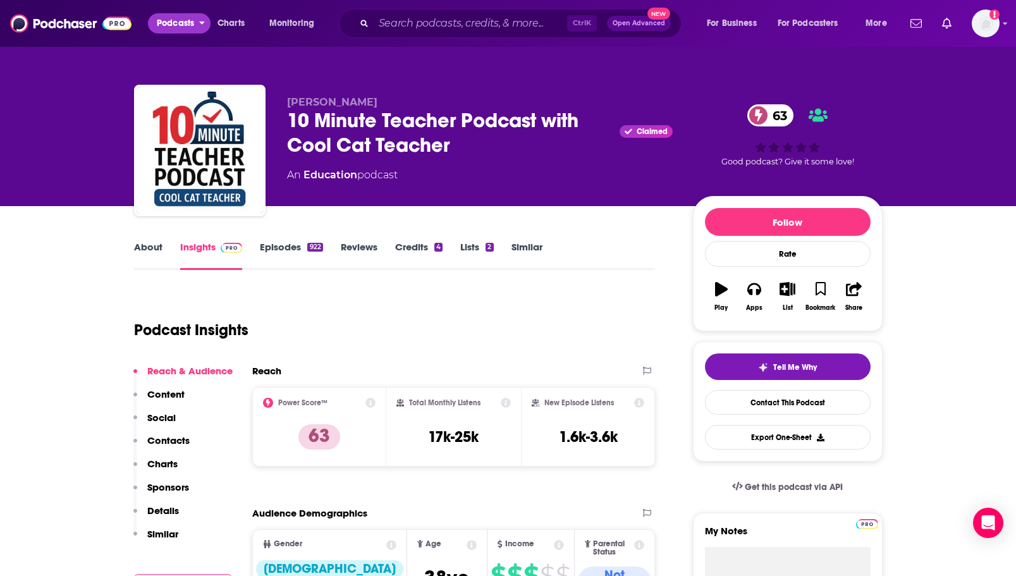
click at [191, 16] on span "Podcasts" at bounding box center [175, 24] width 37 height 18
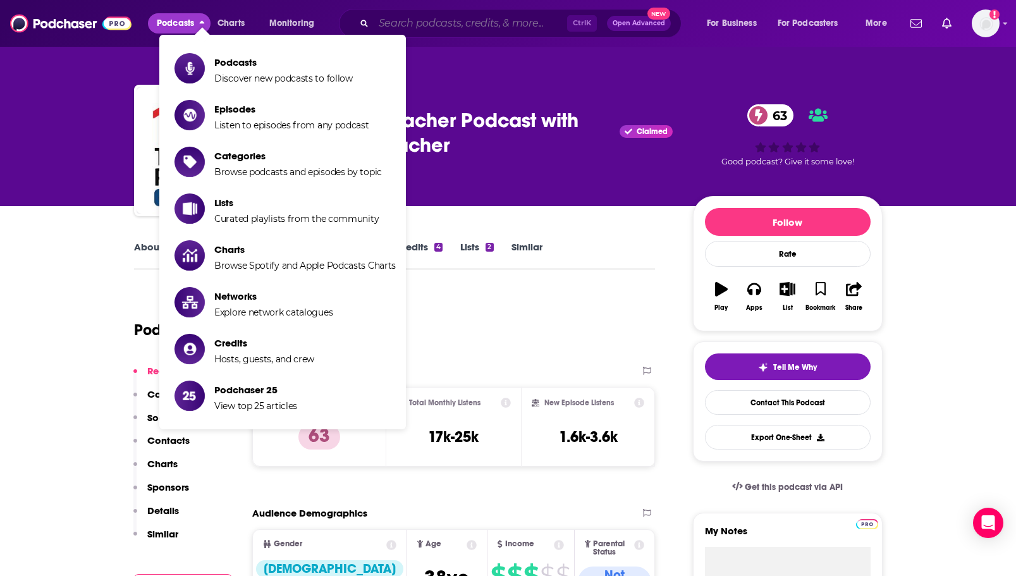
click at [424, 18] on input "Search podcasts, credits, & more..." at bounding box center [470, 23] width 193 height 20
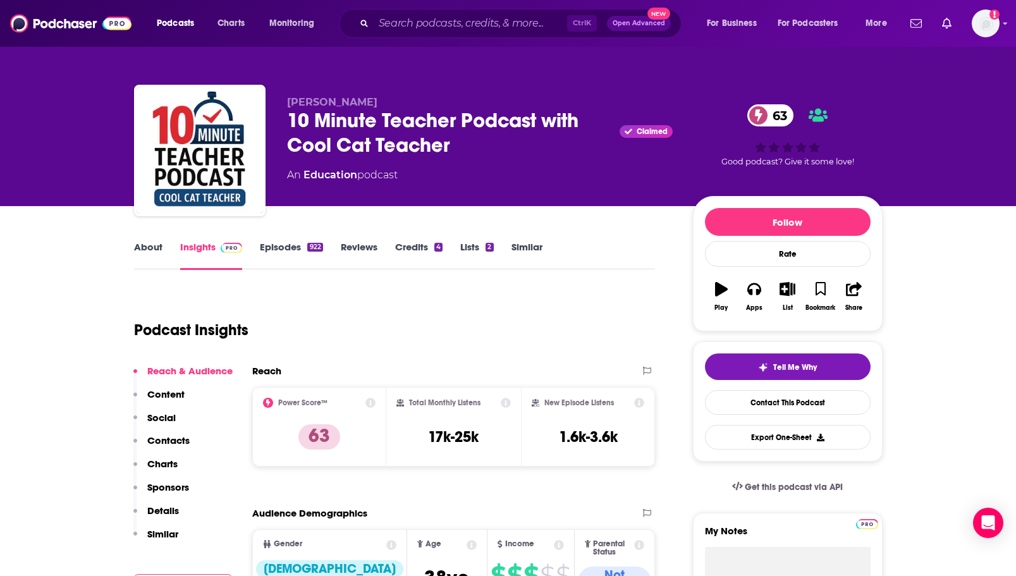
drag, startPoint x: 621, startPoint y: 274, endPoint x: 642, endPoint y: 248, distance: 32.8
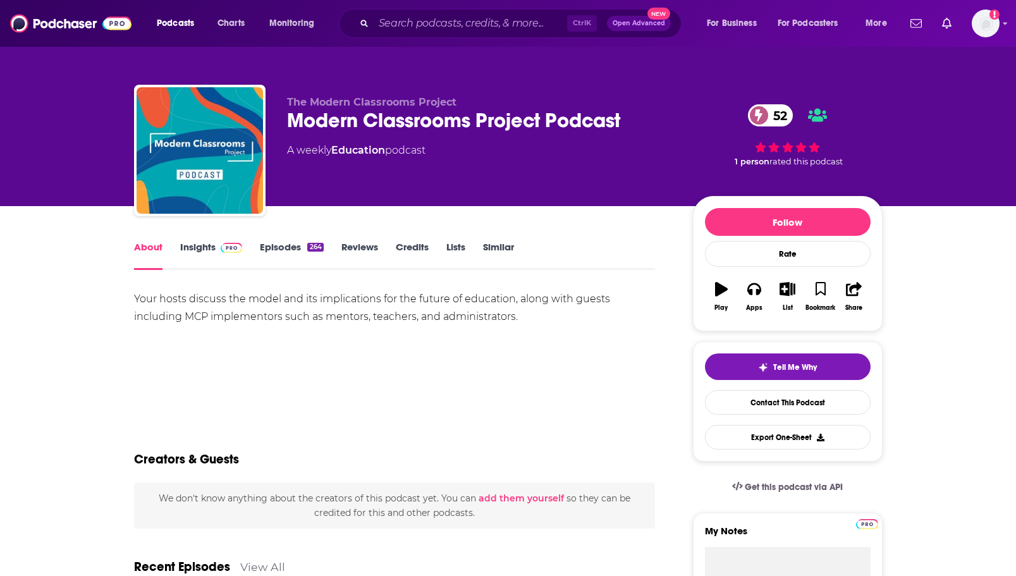
click at [216, 245] on span at bounding box center [229, 247] width 27 height 12
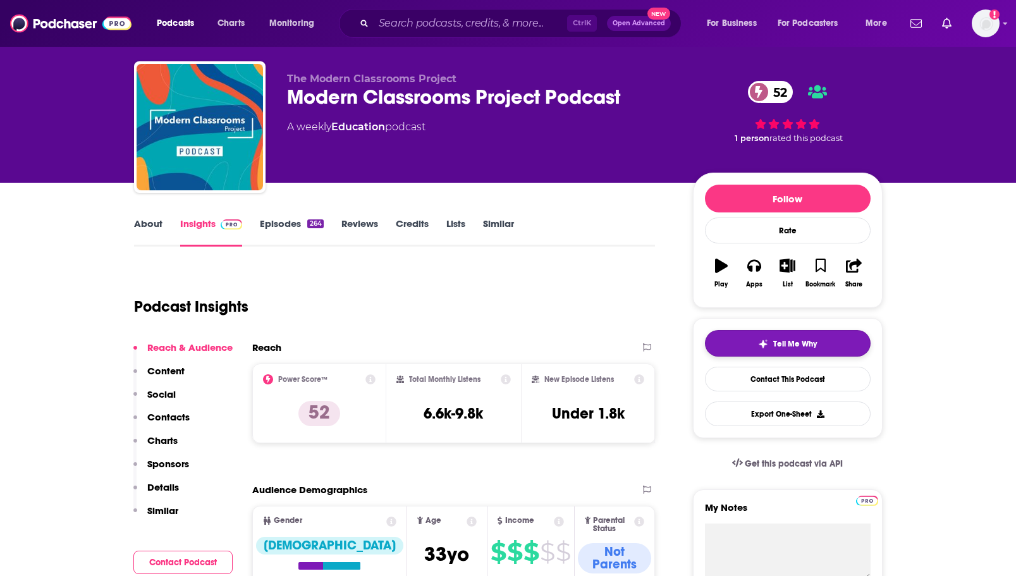
scroll to position [63, 0]
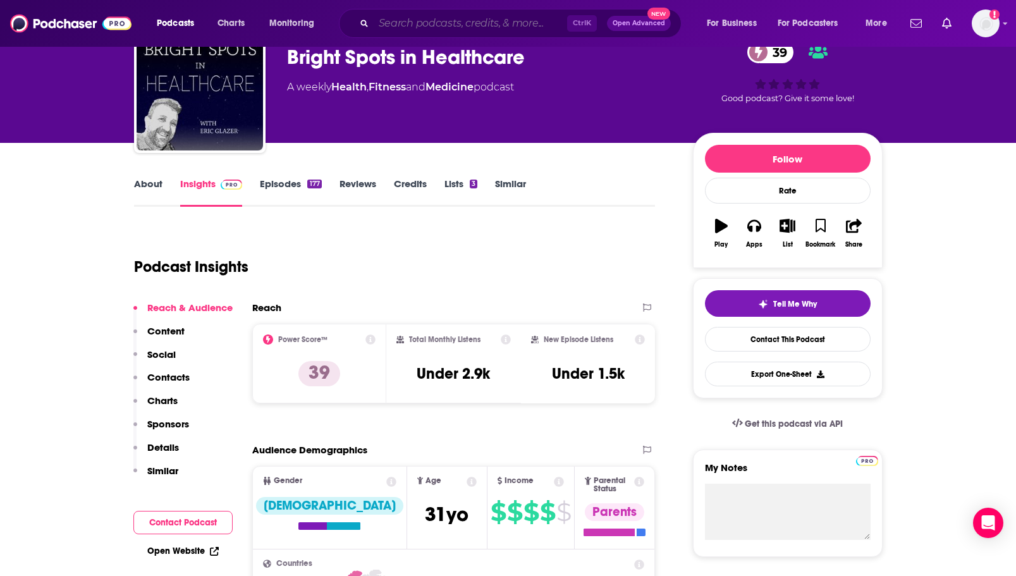
click at [401, 21] on input "Search podcasts, credits, & more..." at bounding box center [470, 23] width 193 height 20
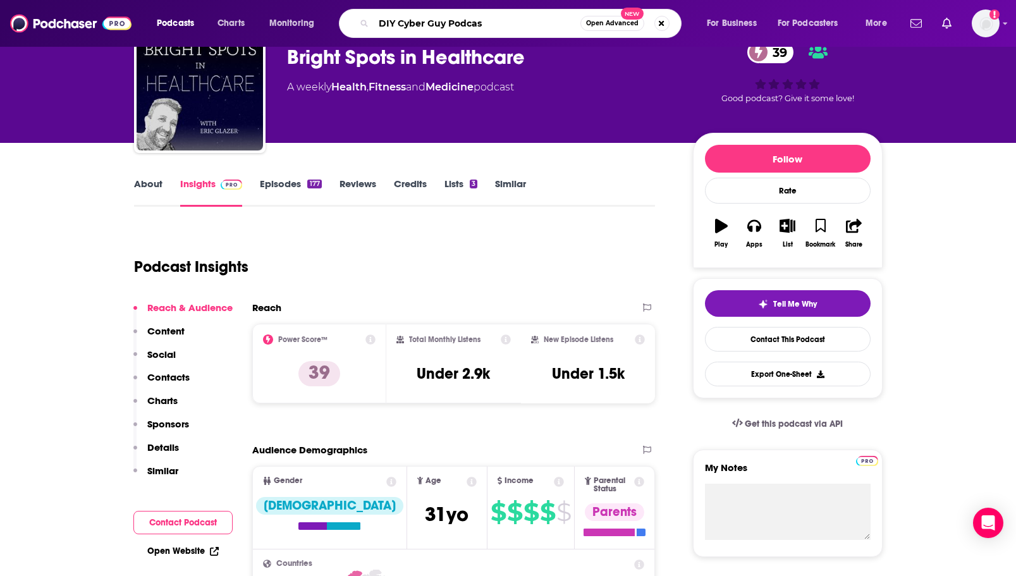
type input "DIY Cyber Guy Podcast"
